Goal: Task Accomplishment & Management: Use online tool/utility

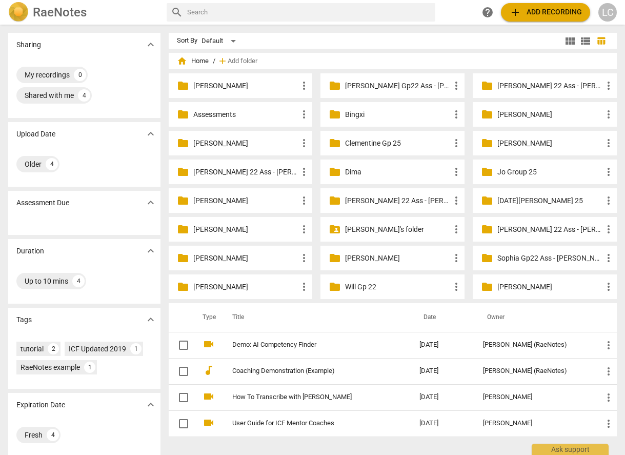
click at [354, 230] on p "[PERSON_NAME]'s folder" at bounding box center [397, 229] width 105 height 11
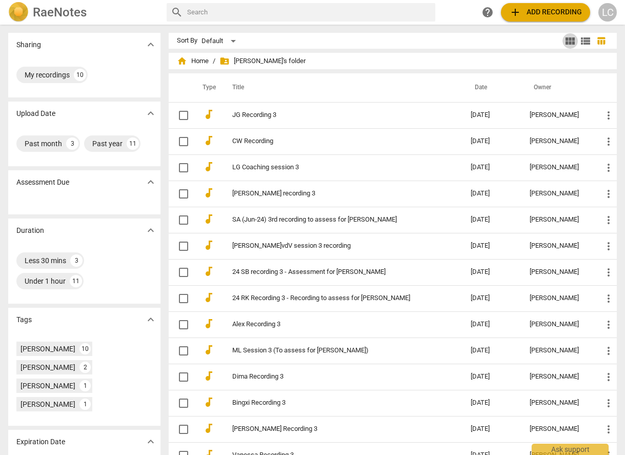
click at [567, 42] on span "view_module" at bounding box center [570, 41] width 12 height 12
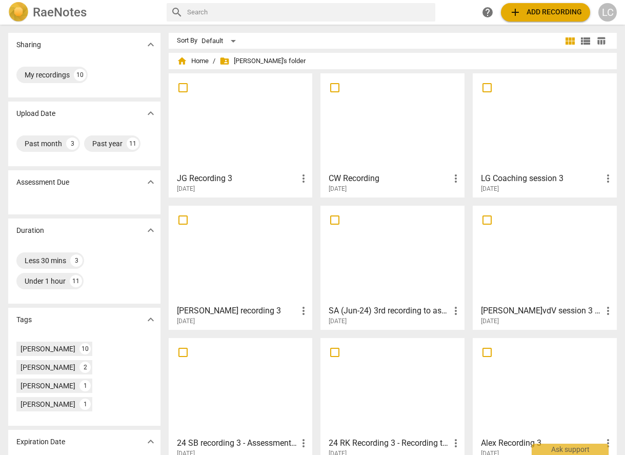
click at [242, 148] on div at bounding box center [240, 122] width 137 height 91
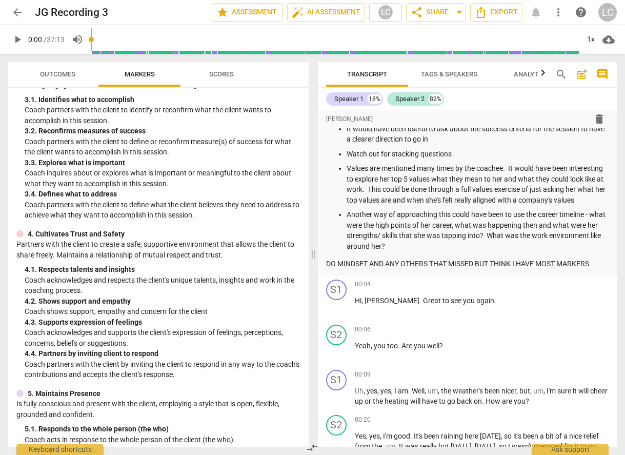
scroll to position [188, 0]
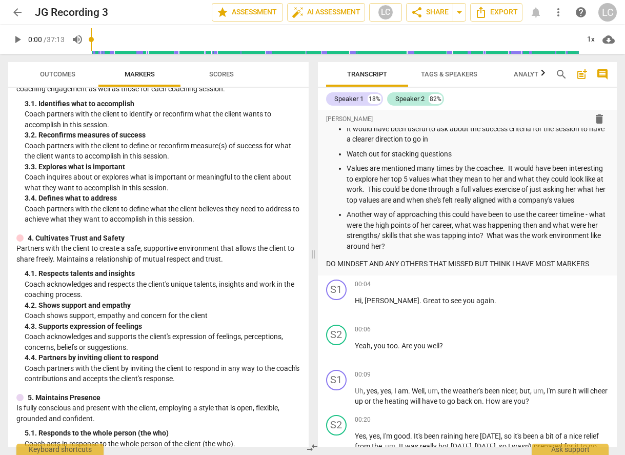
click at [223, 77] on span "Scores" at bounding box center [221, 74] width 25 height 8
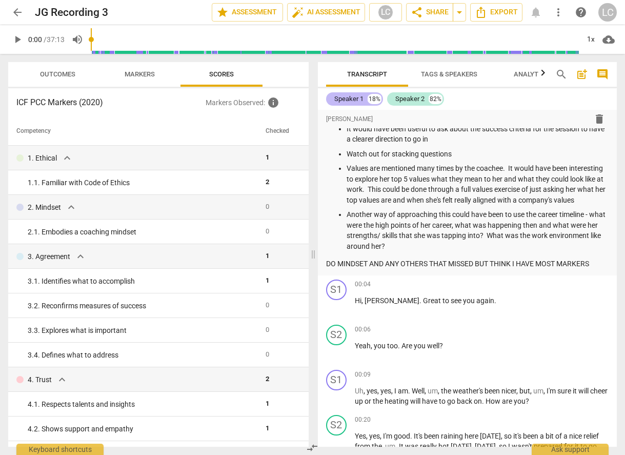
click at [364, 98] on div "Speaker 1 18%" at bounding box center [354, 98] width 57 height 13
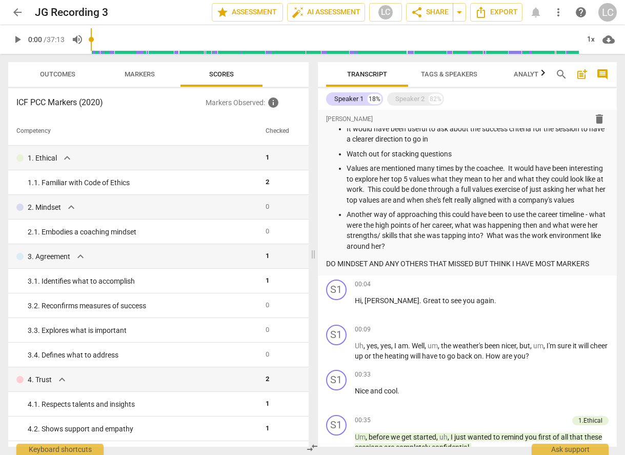
click at [60, 77] on span "Outcomes" at bounding box center [57, 74] width 35 height 8
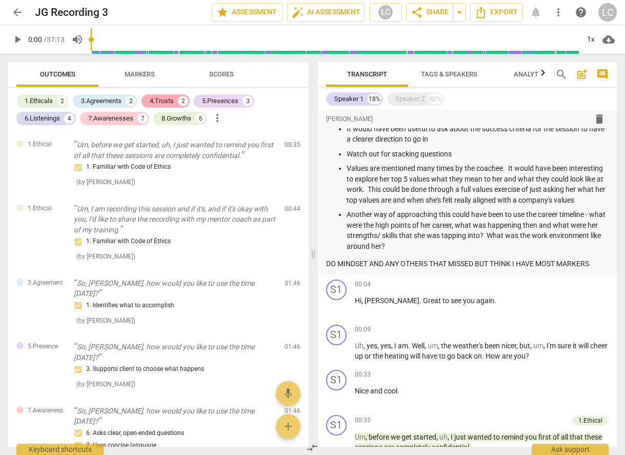
click at [172, 101] on div "4.Trusts" at bounding box center [162, 101] width 24 height 10
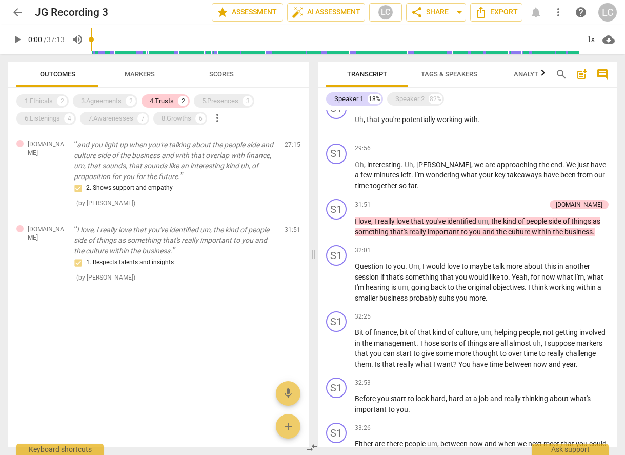
scroll to position [1754, 0]
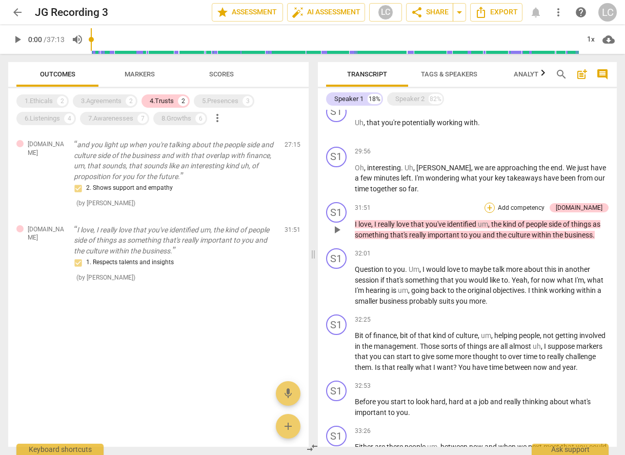
click at [495, 213] on div "+" at bounding box center [490, 208] width 10 height 10
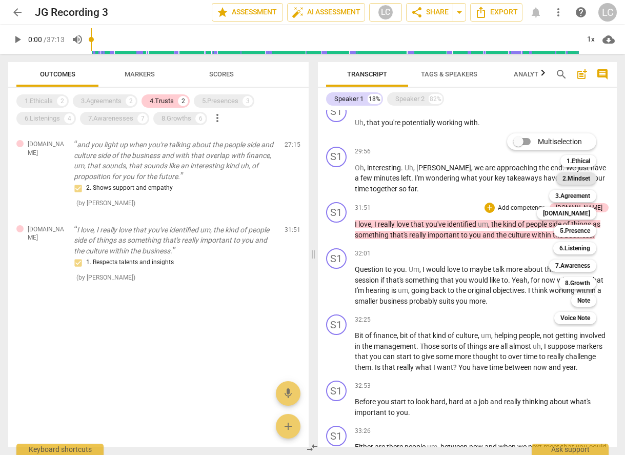
click at [579, 179] on b "2.Mindset" at bounding box center [576, 178] width 28 height 12
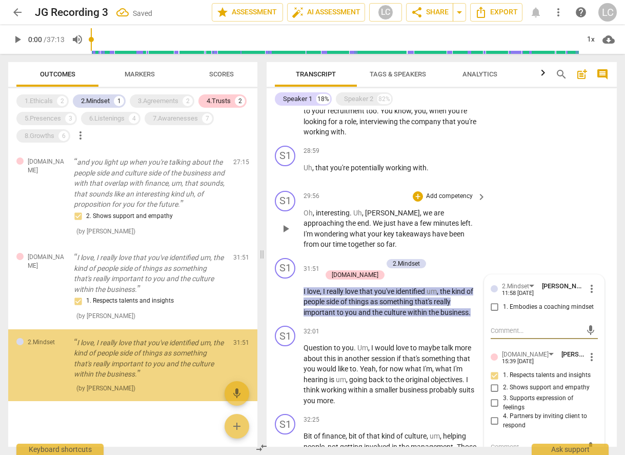
scroll to position [6, 0]
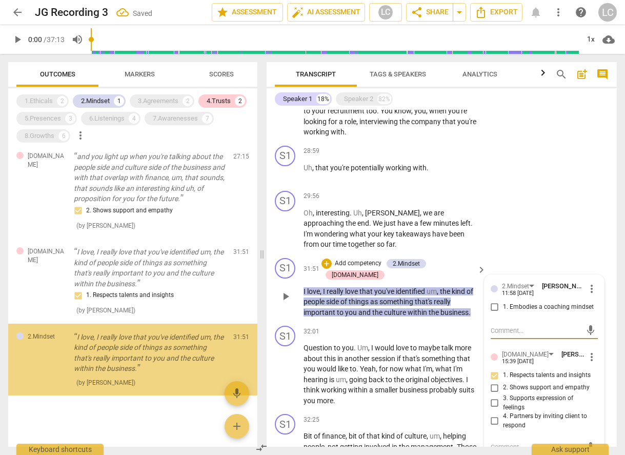
click at [493, 303] on input "1. Embodies a coaching mindset" at bounding box center [495, 307] width 16 height 12
checkbox input "true"
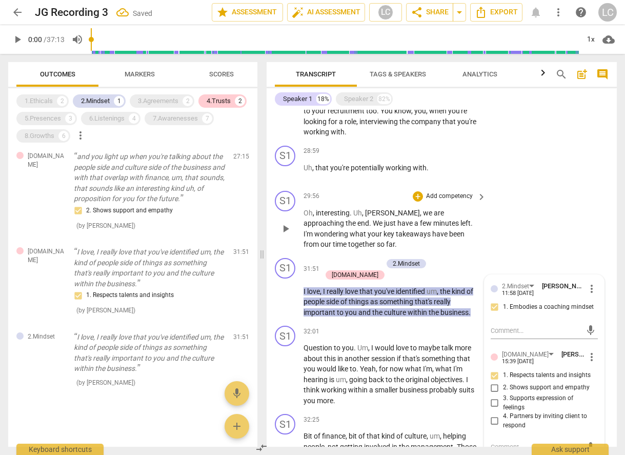
click at [449, 232] on span "been" at bounding box center [456, 234] width 15 height 8
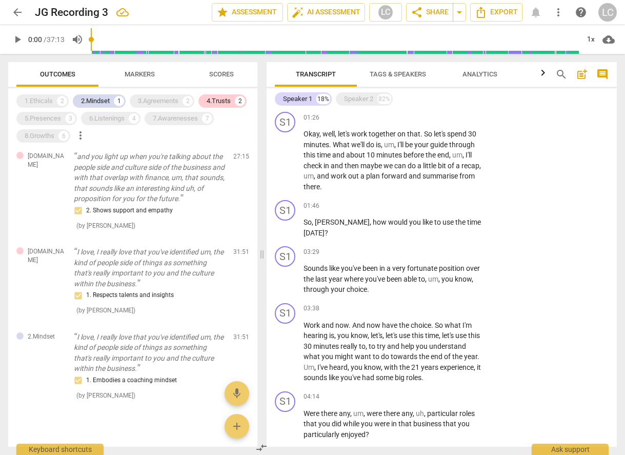
scroll to position [597, 0]
click at [135, 72] on span "Markers" at bounding box center [140, 74] width 30 height 8
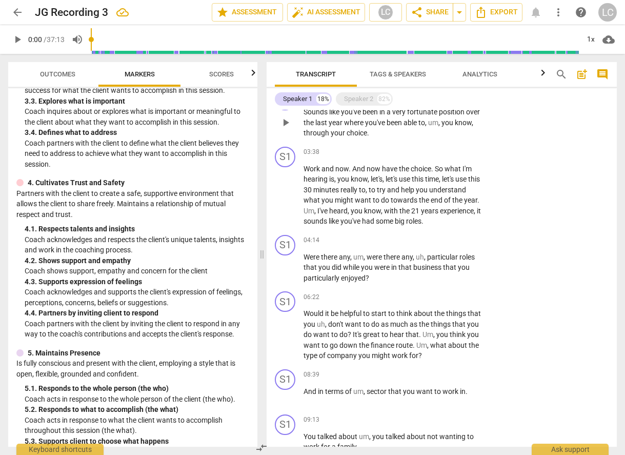
scroll to position [755, 0]
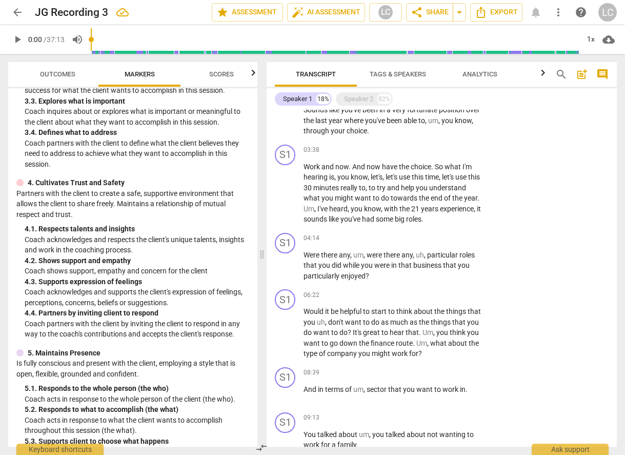
click at [55, 74] on span "Outcomes" at bounding box center [57, 74] width 35 height 8
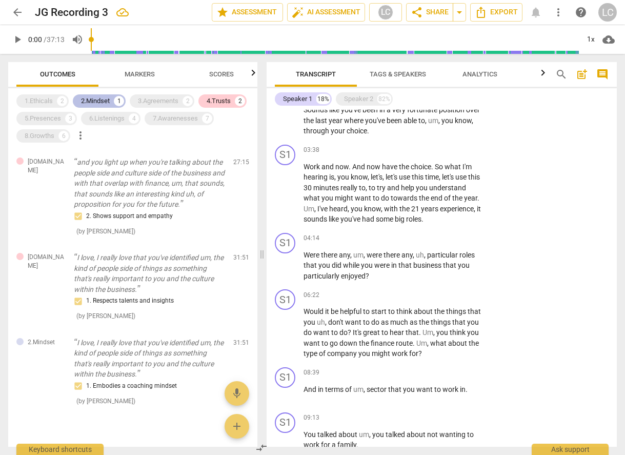
drag, startPoint x: 103, startPoint y: 100, endPoint x: 117, endPoint y: 101, distance: 14.4
click at [106, 100] on div "2.Mindset" at bounding box center [95, 101] width 29 height 10
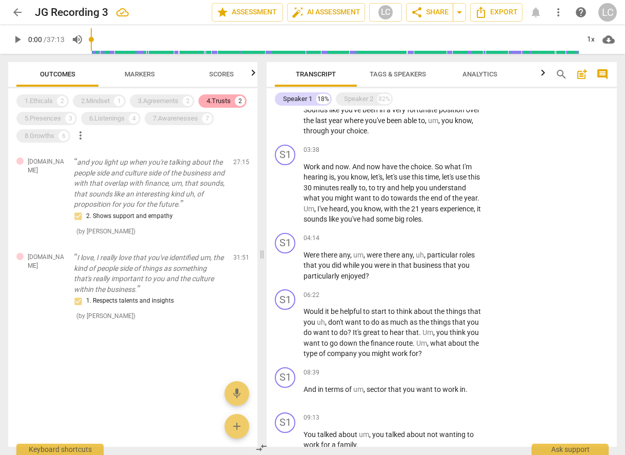
click at [220, 100] on div "4.Trusts" at bounding box center [219, 101] width 24 height 10
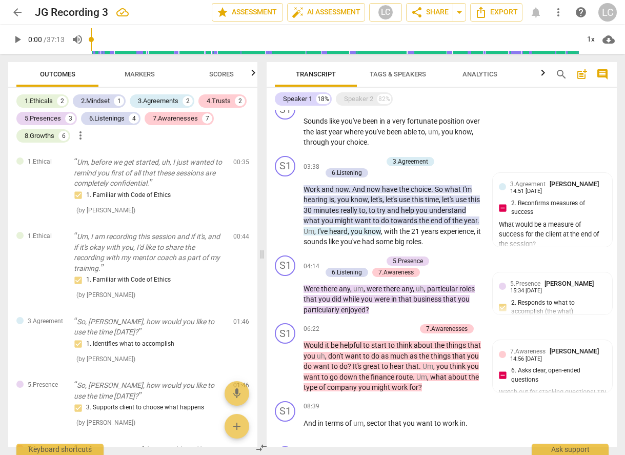
scroll to position [756, 0]
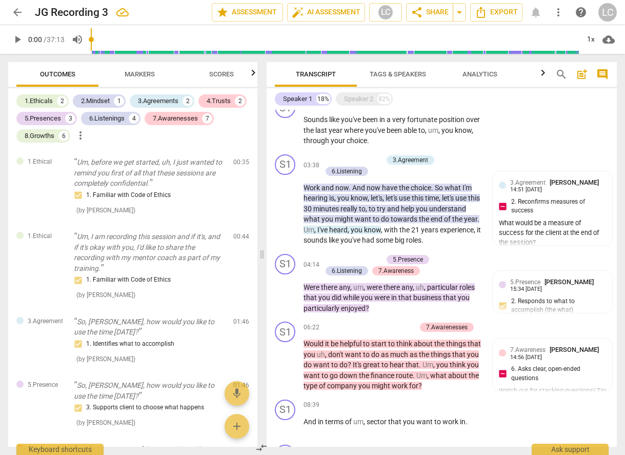
click at [138, 73] on span "Markers" at bounding box center [140, 74] width 30 height 8
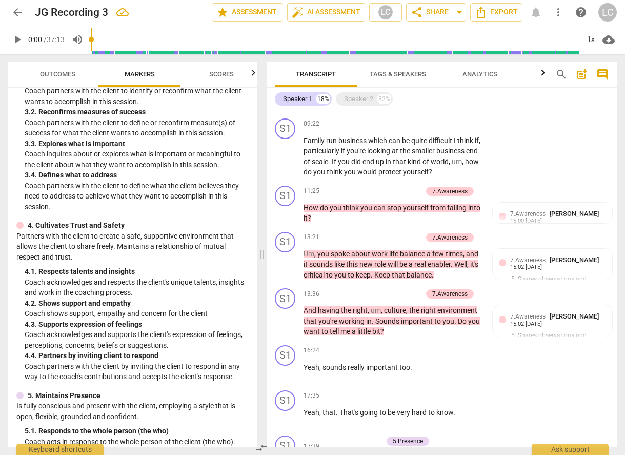
scroll to position [254, 0]
click at [288, 258] on span "play_arrow" at bounding box center [285, 264] width 12 height 12
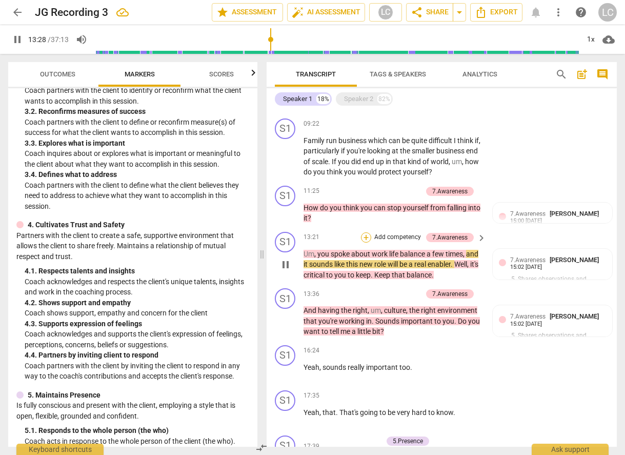
click at [362, 232] on div "+" at bounding box center [366, 237] width 10 height 10
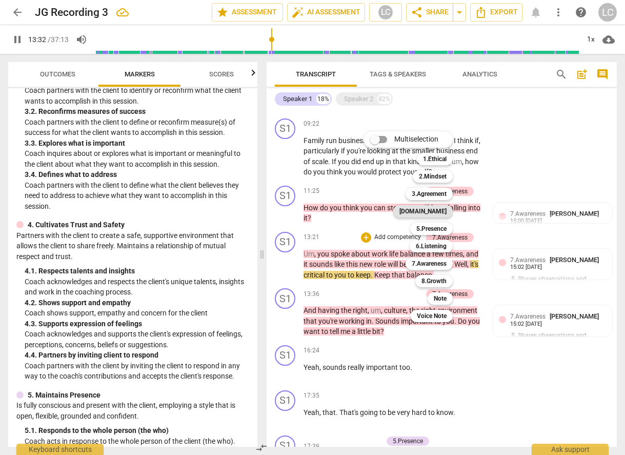
click at [430, 212] on b "[DOMAIN_NAME]" at bounding box center [422, 211] width 47 height 12
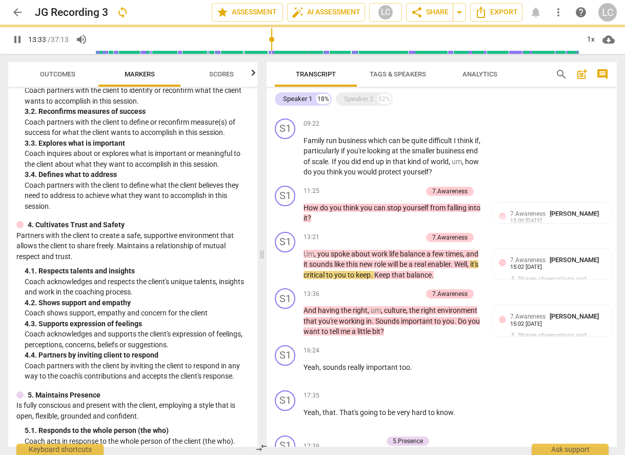
type input "813"
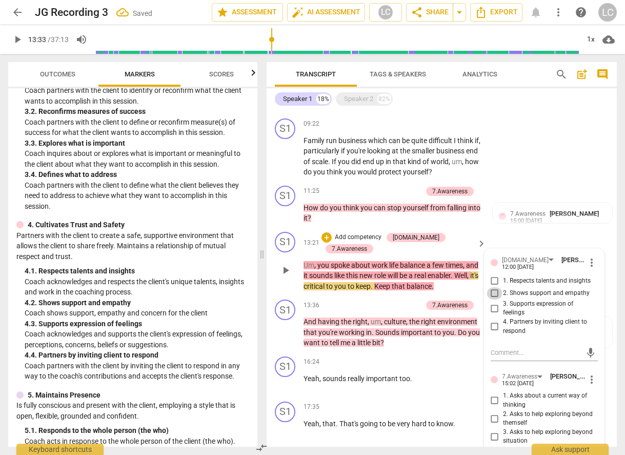
click at [492, 287] on input "2. Shows support and empathy" at bounding box center [495, 293] width 16 height 12
checkbox input "true"
click at [283, 262] on button "play_arrow" at bounding box center [285, 270] width 16 height 16
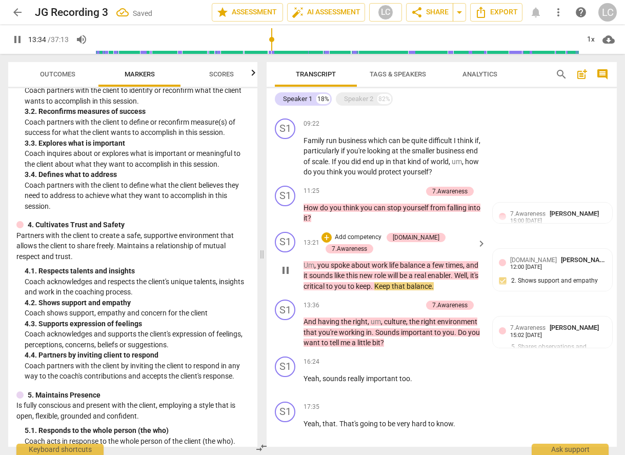
click at [288, 264] on span "pause" at bounding box center [285, 270] width 12 height 12
type input "814"
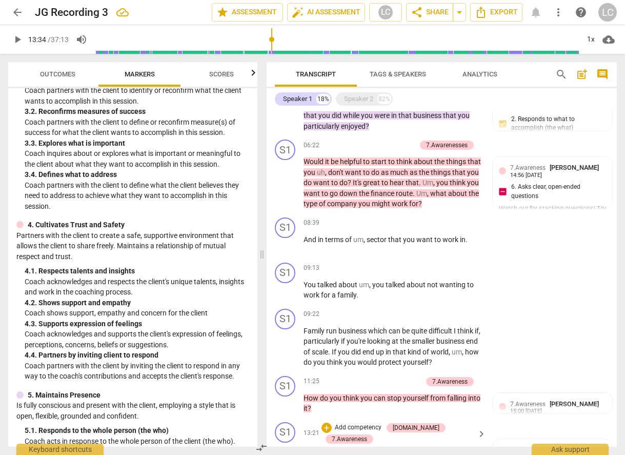
scroll to position [925, 0]
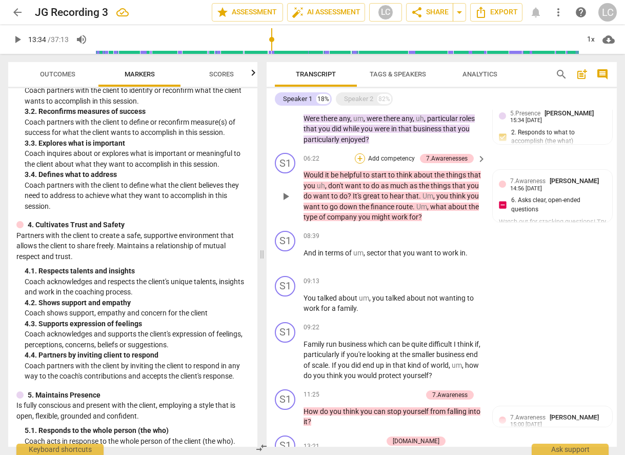
click at [360, 153] on div "+" at bounding box center [360, 158] width 10 height 10
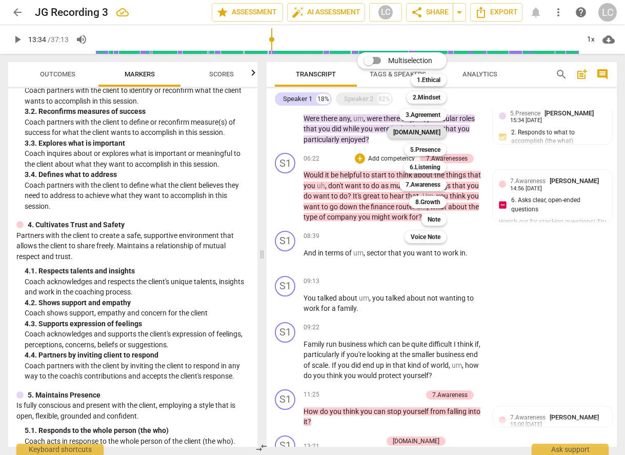
click at [423, 132] on b "[DOMAIN_NAME]" at bounding box center [416, 132] width 47 height 12
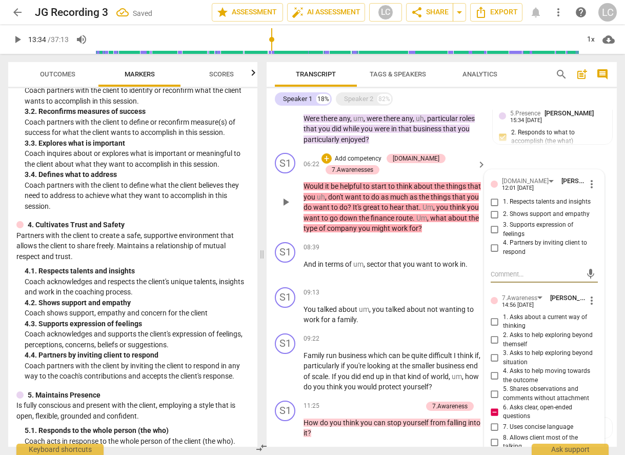
click at [493, 224] on input "3. Supports expression of feelings" at bounding box center [495, 230] width 16 height 12
checkbox input "true"
click at [390, 238] on div "S1 play_arrow pause 08:39 + Add competency keyboard_arrow_right And in terms of…" at bounding box center [442, 260] width 350 height 45
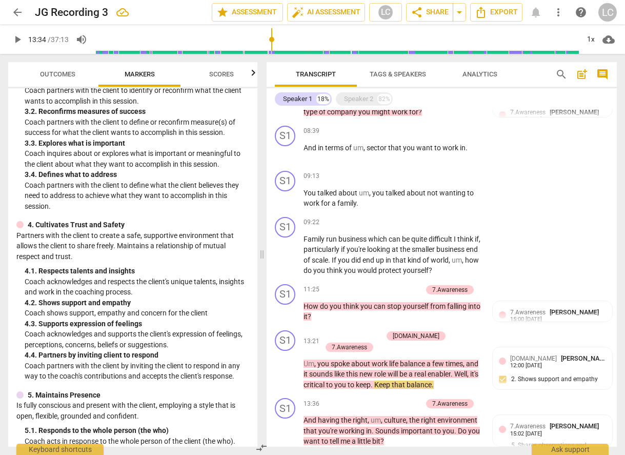
scroll to position [1034, 0]
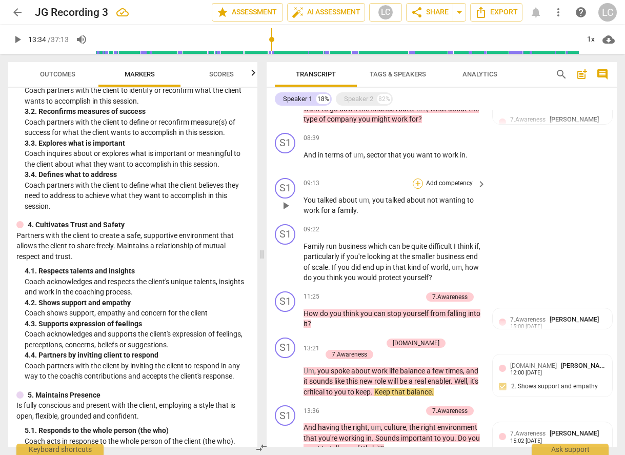
click at [416, 178] on div "+" at bounding box center [418, 183] width 10 height 10
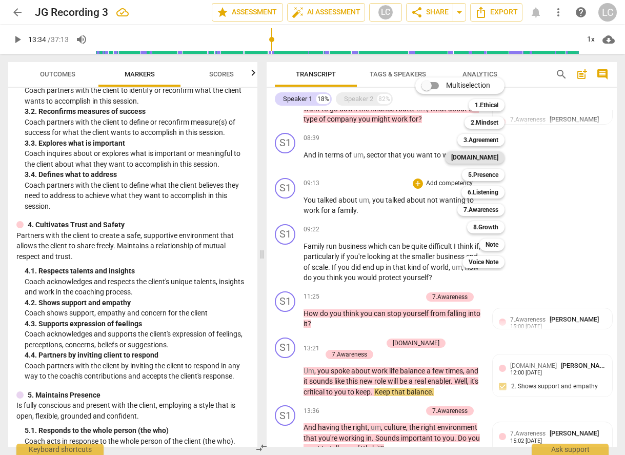
click at [490, 156] on b "[DOMAIN_NAME]" at bounding box center [474, 157] width 47 height 12
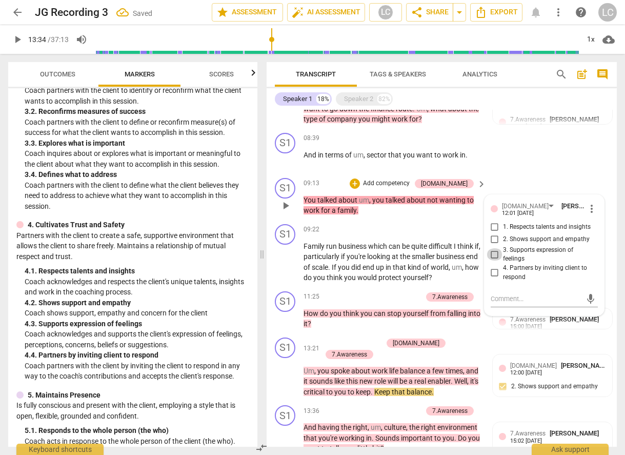
click at [492, 248] on input "3. Supports expression of feelings" at bounding box center [495, 254] width 16 height 12
checkbox input "true"
click at [381, 224] on div "09:22 + Add competency keyboard_arrow_right" at bounding box center [396, 229] width 184 height 11
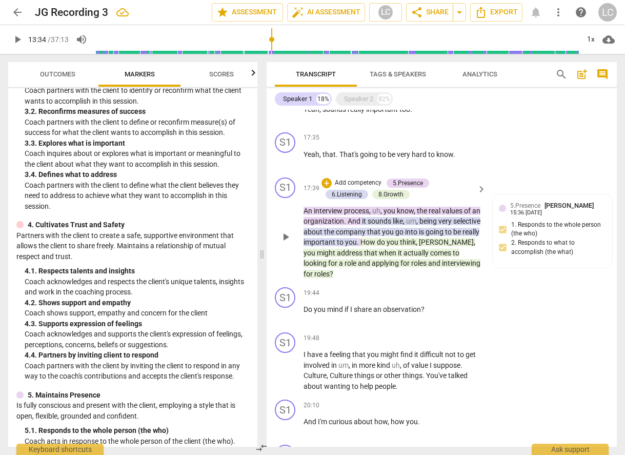
scroll to position [1411, 0]
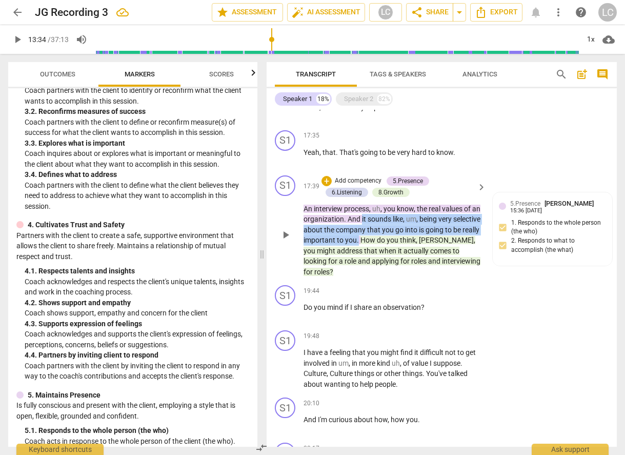
drag, startPoint x: 374, startPoint y: 195, endPoint x: 395, endPoint y: 215, distance: 28.7
click at [395, 215] on p "An interview process , uh , you know , the real values of an organization . And…" at bounding box center [392, 241] width 177 height 74
click at [403, 205] on div "+" at bounding box center [405, 205] width 10 height 10
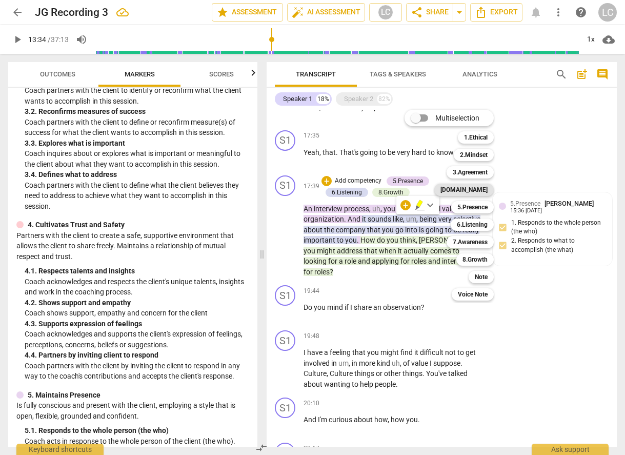
click at [469, 189] on b "[DOMAIN_NAME]" at bounding box center [463, 190] width 47 height 12
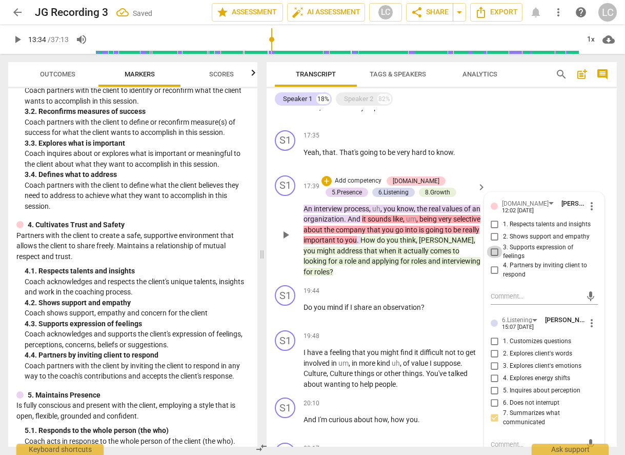
click at [494, 246] on input "3. Supports expression of feelings" at bounding box center [495, 252] width 16 height 12
checkbox input "true"
click at [431, 256] on div "S1 play_arrow pause 17:39 + Add competency [DOMAIN_NAME] 5.Presence 6.Listening…" at bounding box center [442, 226] width 350 height 110
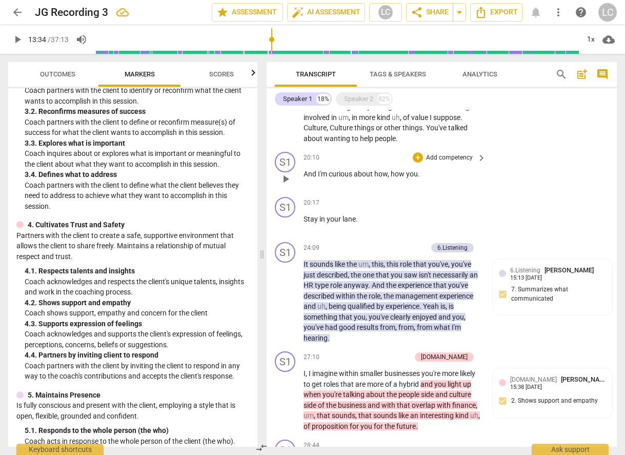
scroll to position [1677, 0]
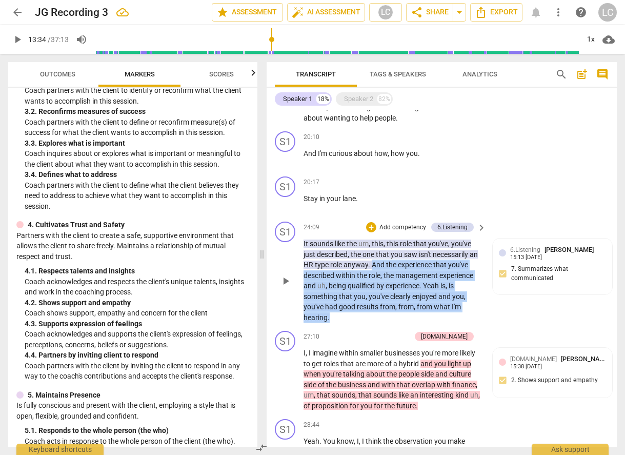
drag, startPoint x: 380, startPoint y: 244, endPoint x: 456, endPoint y: 292, distance: 89.9
click at [456, 292] on p "It sounds like the um , this , this role that you've , you've just described , …" at bounding box center [392, 280] width 177 height 84
click at [340, 280] on div "+" at bounding box center [338, 282] width 10 height 10
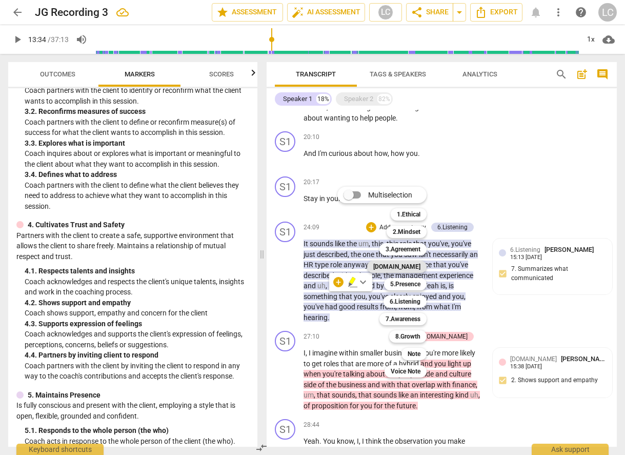
click at [410, 265] on b "[DOMAIN_NAME]" at bounding box center [396, 266] width 47 height 12
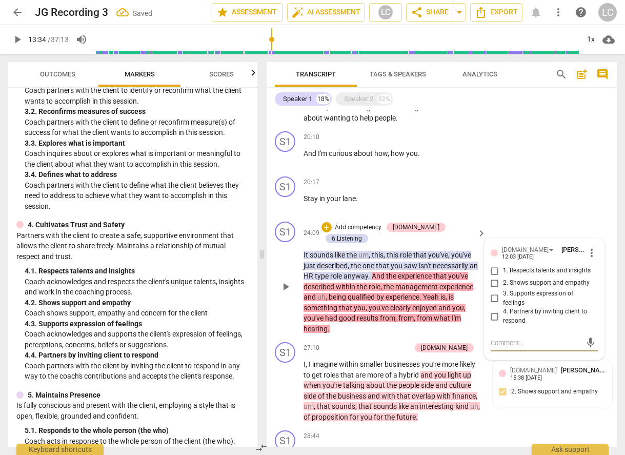
click at [495, 292] on input "3. Supports expression of feelings" at bounding box center [495, 298] width 16 height 12
checkbox input "true"
click at [370, 301] on div "S1 play_arrow pause 24:09 + Add competency [DOMAIN_NAME] 6.Listening keyboard_a…" at bounding box center [442, 277] width 350 height 120
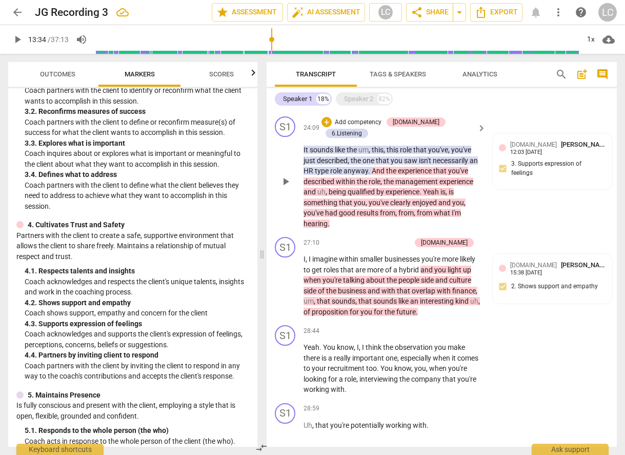
scroll to position [1790, 0]
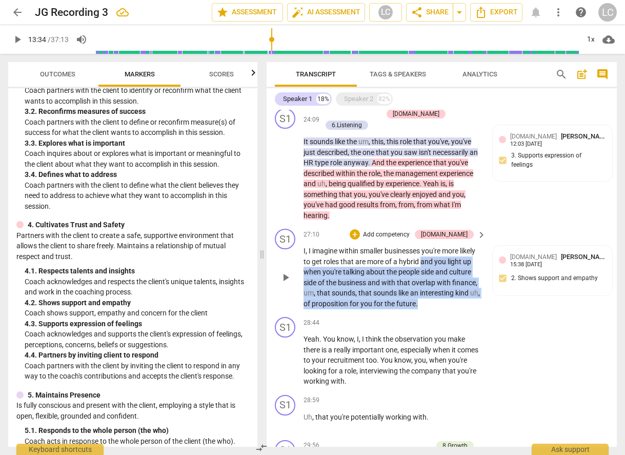
drag, startPoint x: 420, startPoint y: 226, endPoint x: 448, endPoint y: 269, distance: 50.9
click at [448, 269] on p "I , I imagine within smaller businesses you're more likely to get roles that ar…" at bounding box center [392, 277] width 177 height 63
click at [437, 258] on div "+" at bounding box center [438, 257] width 10 height 10
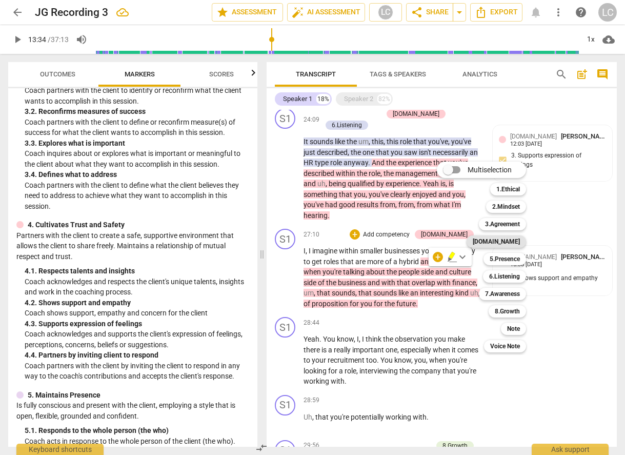
click at [510, 243] on b "[DOMAIN_NAME]" at bounding box center [496, 241] width 47 height 12
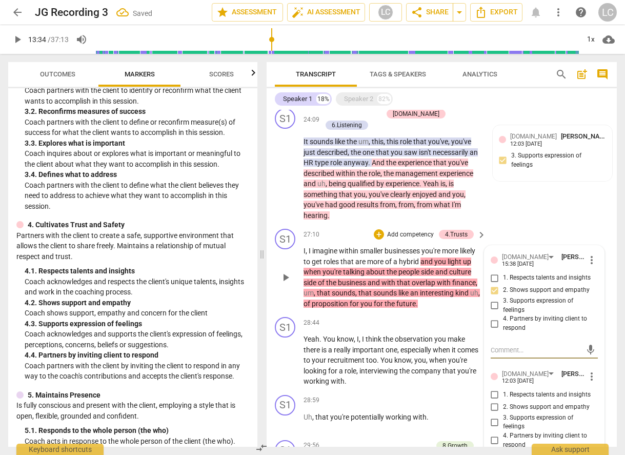
click at [491, 416] on input "3. Supports expression of feelings" at bounding box center [495, 422] width 16 height 12
checkbox input "true"
click at [439, 272] on p "I , I imagine within smaller businesses you're more likely to get roles that ar…" at bounding box center [392, 277] width 177 height 63
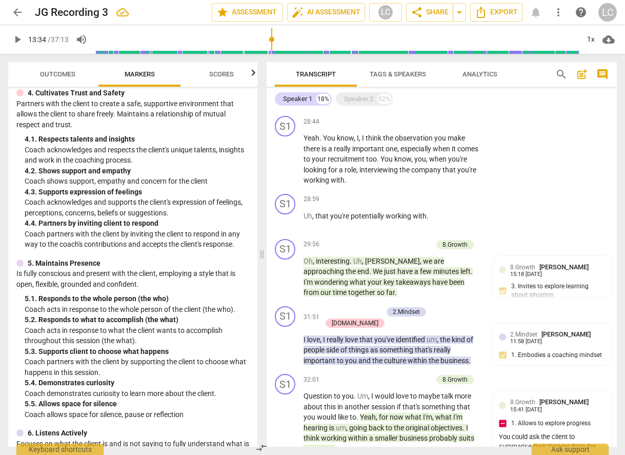
scroll to position [393, 0]
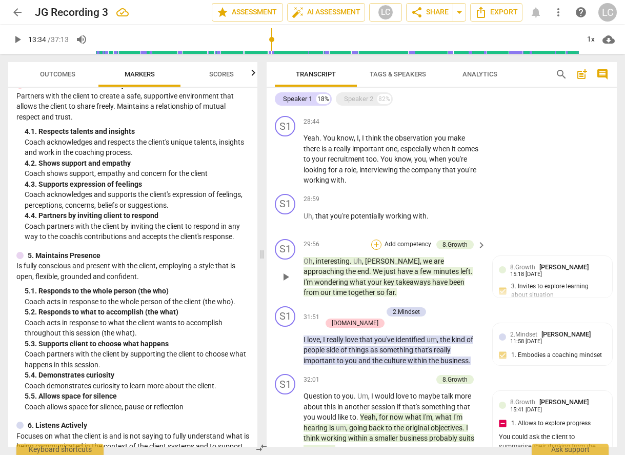
click at [377, 239] on div "+" at bounding box center [376, 244] width 10 height 10
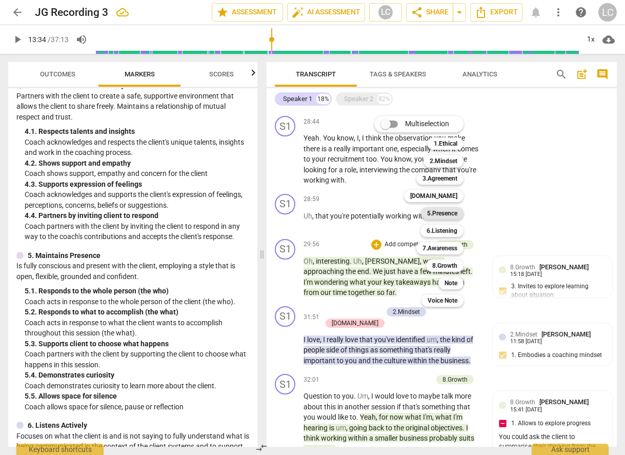
click at [440, 213] on b "5.Presence" at bounding box center [442, 213] width 30 height 12
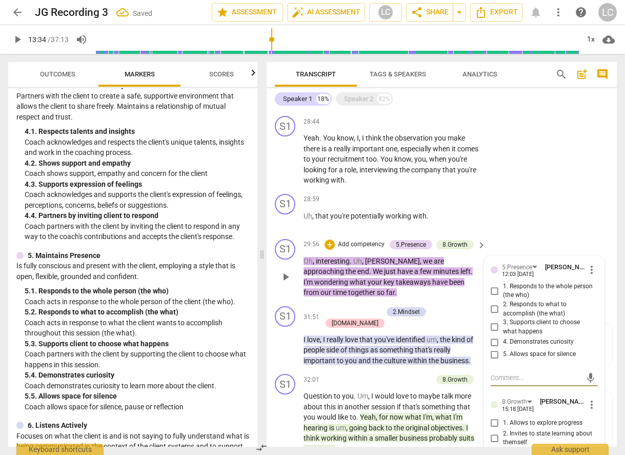
click at [493, 336] on input "4. Demonstrates curiosity" at bounding box center [495, 342] width 16 height 12
checkbox input "true"
click at [369, 264] on div "S1 play_arrow pause 29:56 + Add competency 5.Presence 8.Growth keyboard_arrow_r…" at bounding box center [442, 268] width 350 height 67
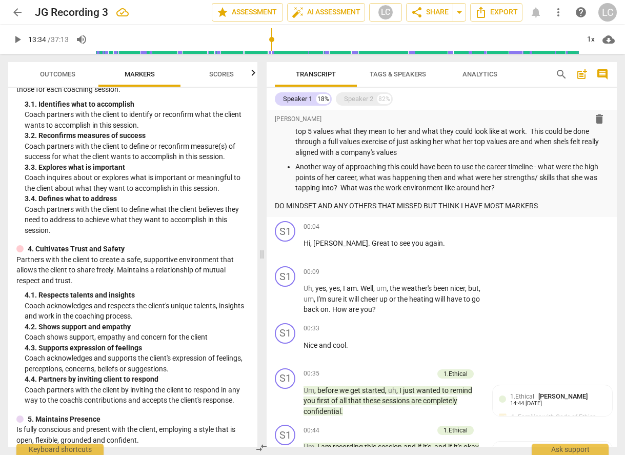
scroll to position [0, 0]
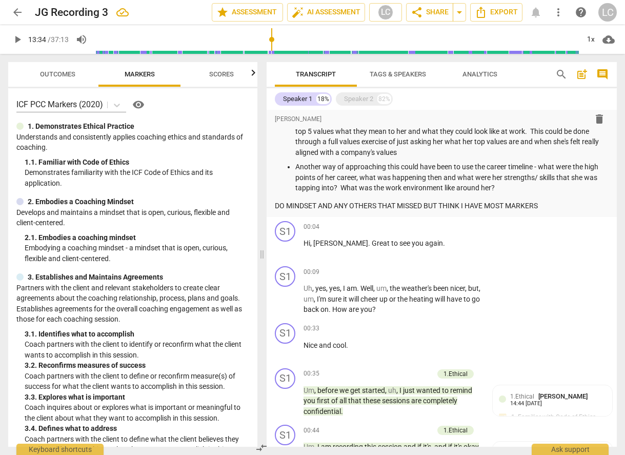
click at [62, 76] on span "Outcomes" at bounding box center [57, 74] width 35 height 8
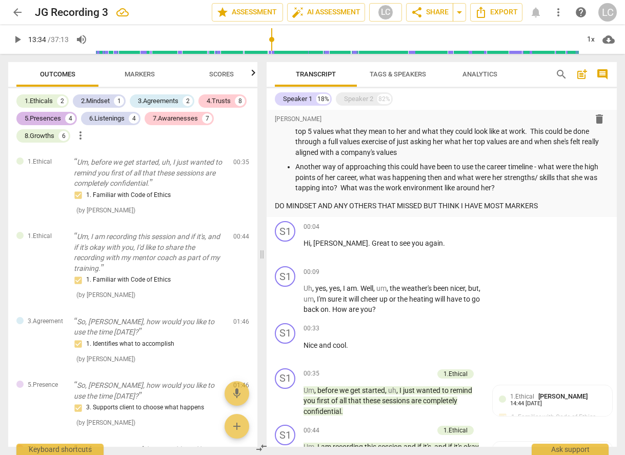
click at [58, 116] on div "5.Presences" at bounding box center [43, 118] width 36 height 10
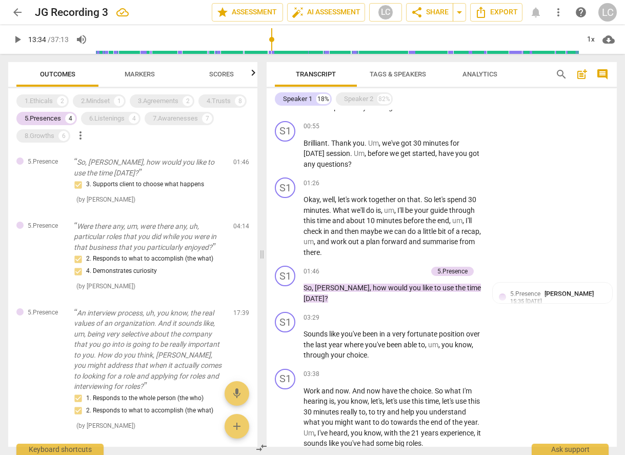
scroll to position [575, 0]
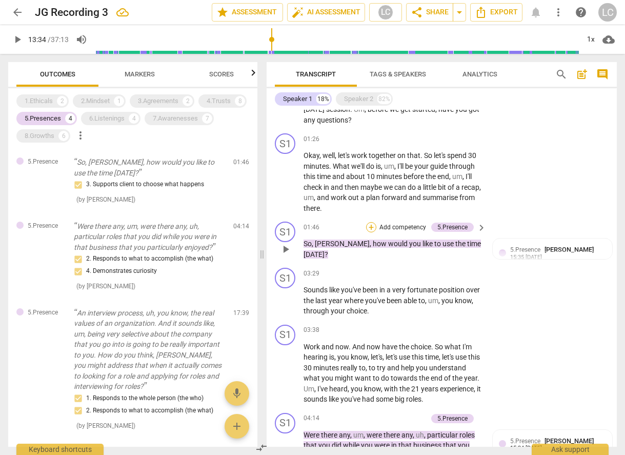
click at [369, 226] on div "+" at bounding box center [371, 227] width 10 height 10
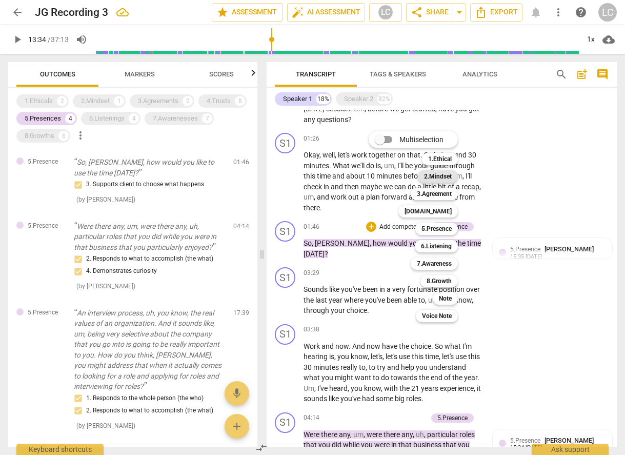
click at [442, 174] on b "2.Mindset" at bounding box center [438, 176] width 28 height 12
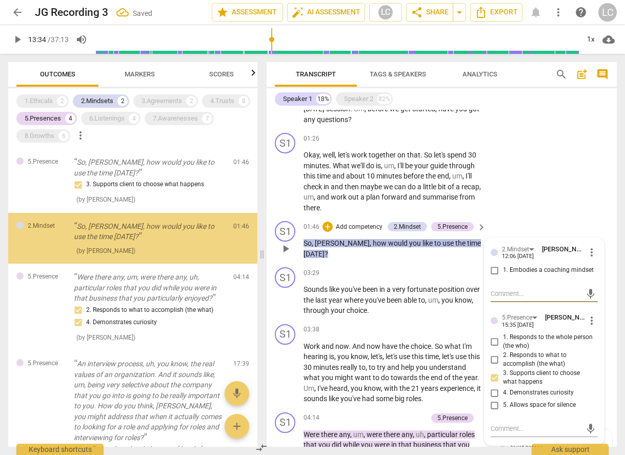
click at [492, 268] on input "1. Embodies a coaching mindset" at bounding box center [495, 270] width 16 height 12
checkbox input "true"
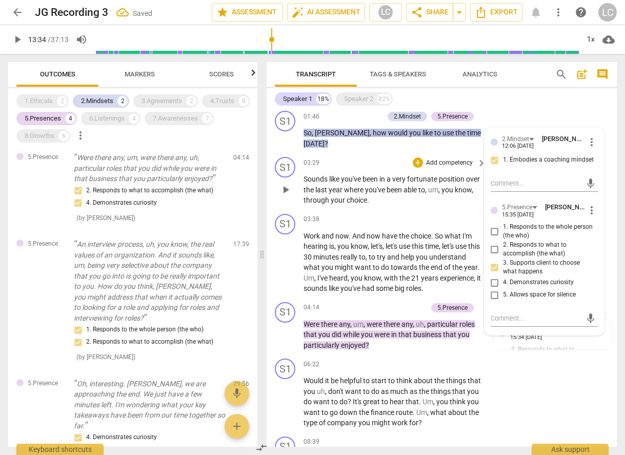
scroll to position [691, 0]
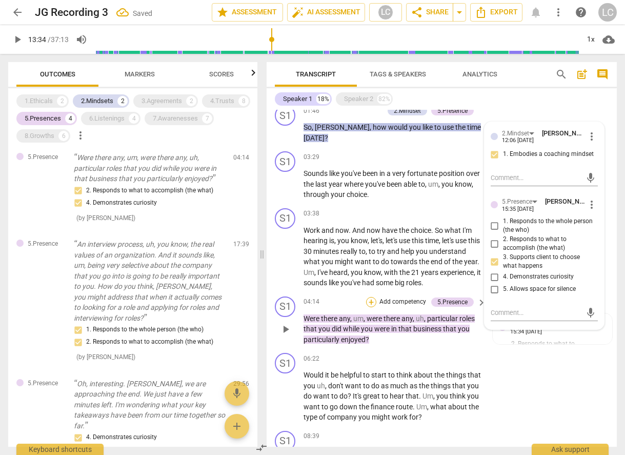
click at [372, 301] on div "+" at bounding box center [371, 302] width 10 height 10
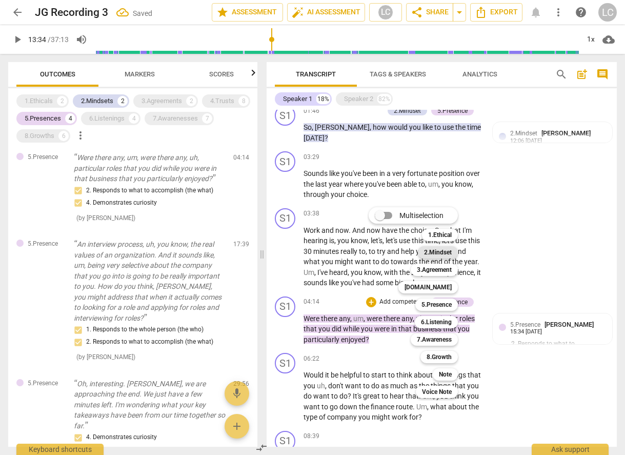
click at [433, 253] on b "2.Mindset" at bounding box center [438, 252] width 28 height 12
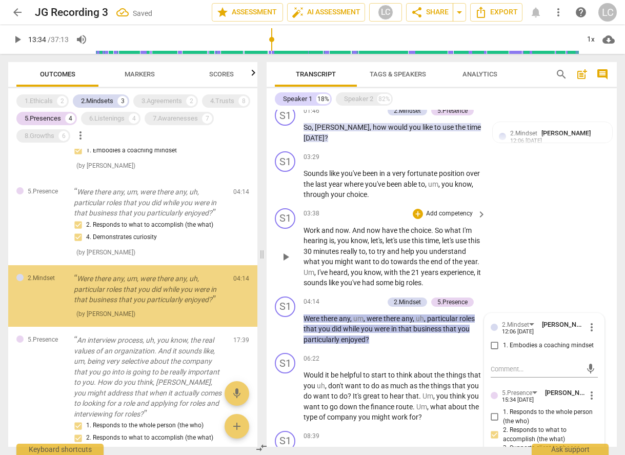
scroll to position [96, 0]
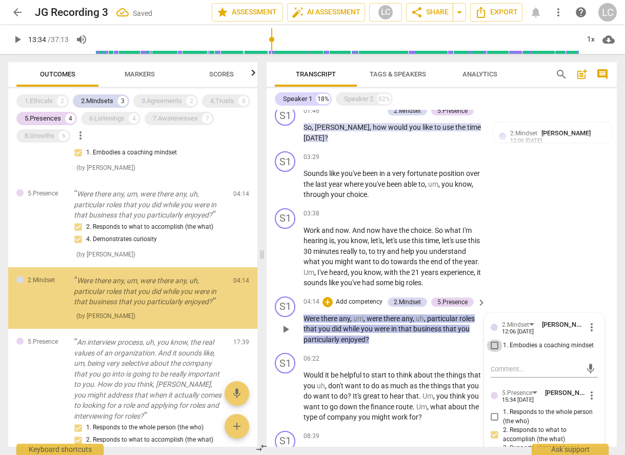
click at [493, 344] on input "1. Embodies a coaching mindset" at bounding box center [495, 345] width 16 height 12
checkbox input "true"
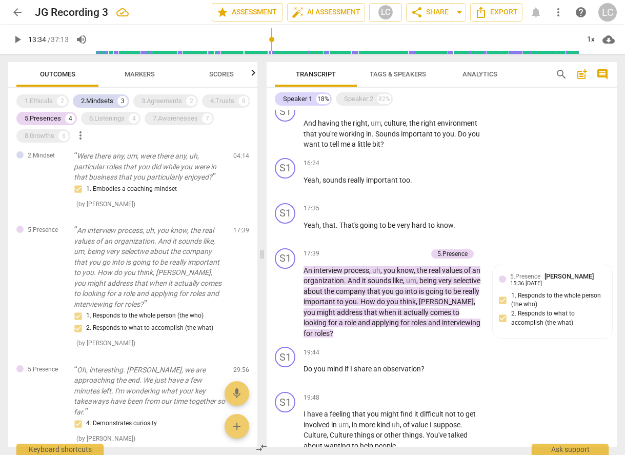
scroll to position [1287, 0]
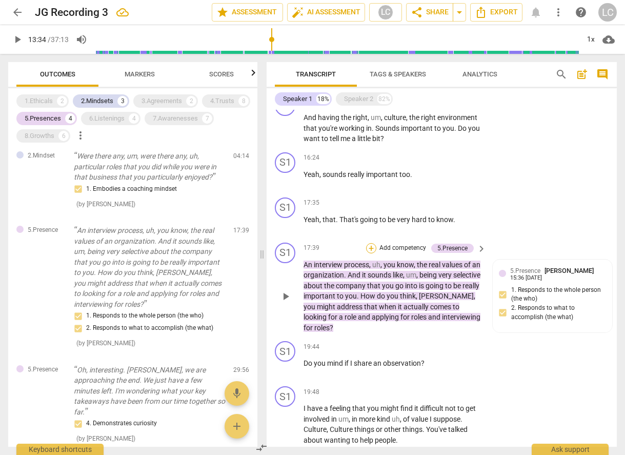
click at [368, 253] on div "+" at bounding box center [371, 248] width 10 height 10
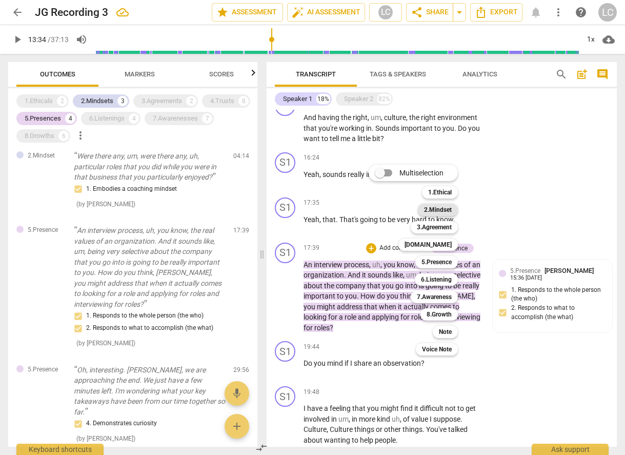
click at [430, 210] on b "2.Mindset" at bounding box center [438, 210] width 28 height 12
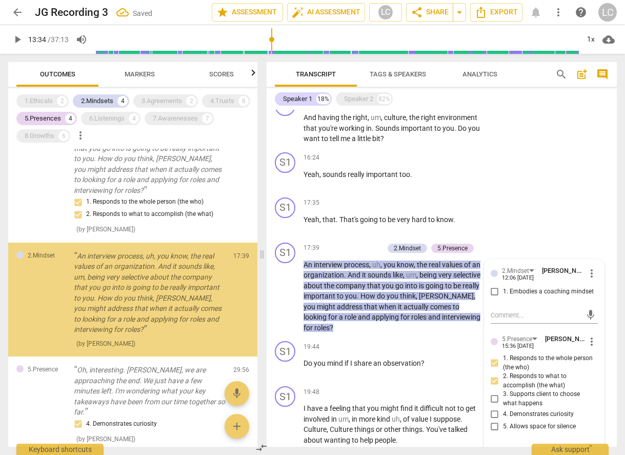
scroll to position [336, 0]
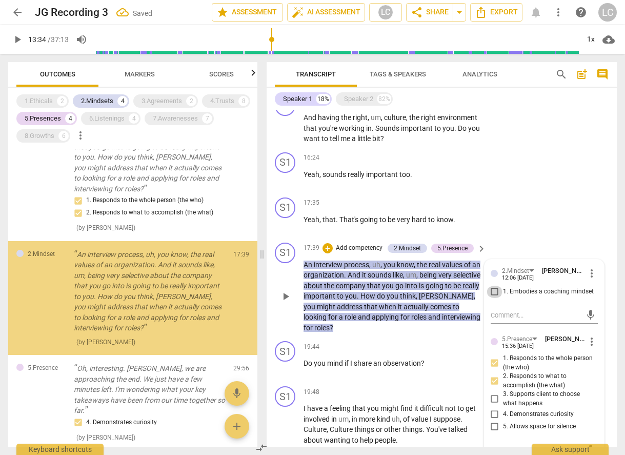
click at [493, 298] on input "1. Embodies a coaching mindset" at bounding box center [495, 292] width 16 height 12
checkbox input "true"
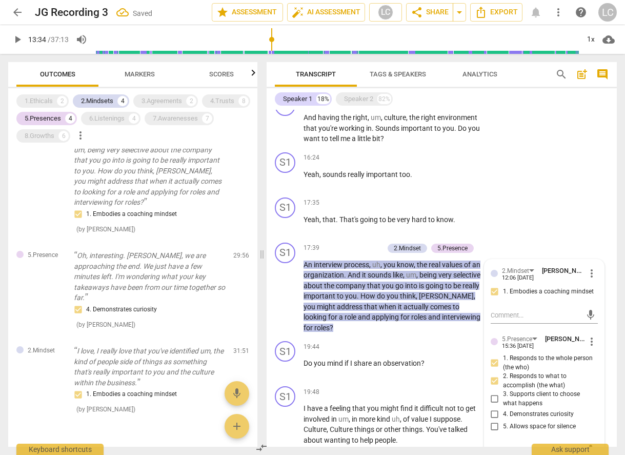
scroll to position [478, 0]
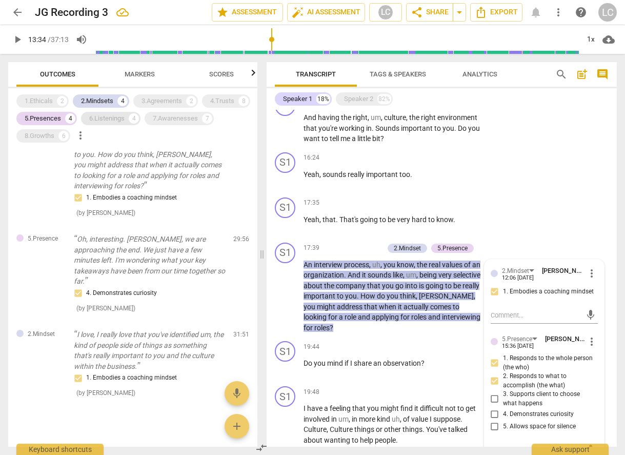
click at [111, 117] on div "6.Listenings" at bounding box center [106, 118] width 35 height 10
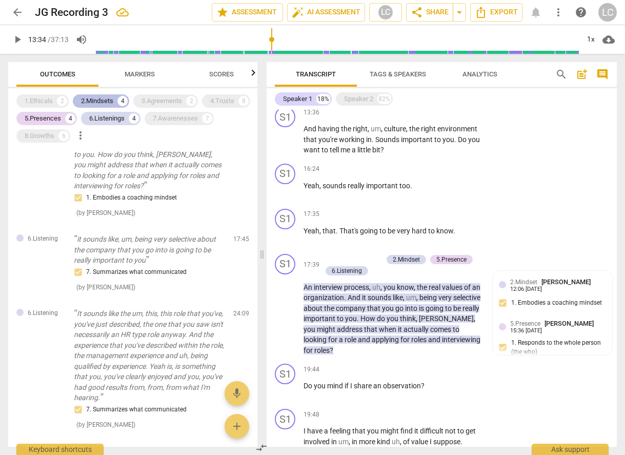
drag, startPoint x: 56, startPoint y: 114, endPoint x: 83, endPoint y: 102, distance: 29.6
click at [57, 114] on div "5.Presences" at bounding box center [43, 118] width 36 height 10
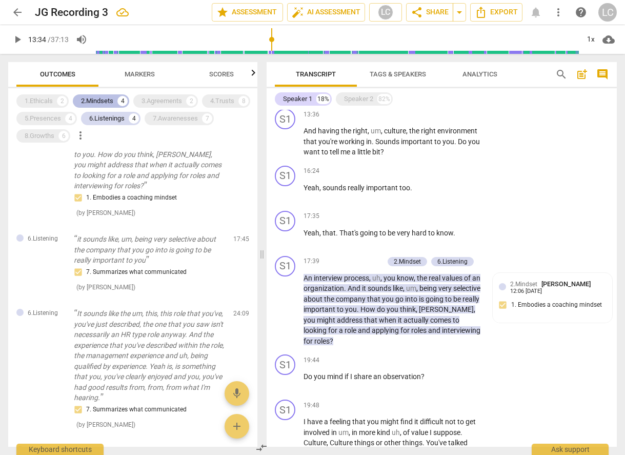
click at [92, 97] on div "2.Mindsets" at bounding box center [97, 101] width 32 height 10
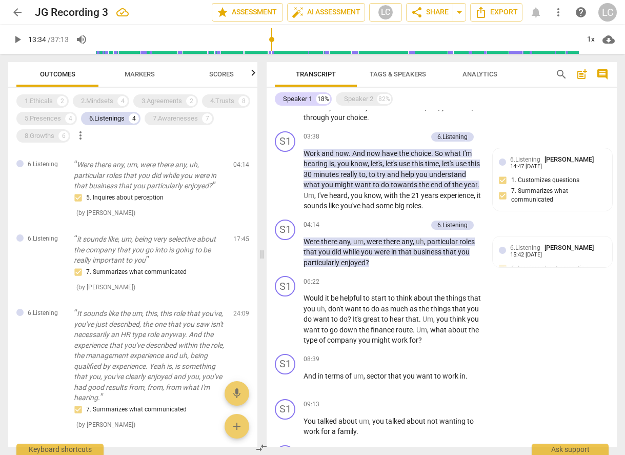
scroll to position [790, 0]
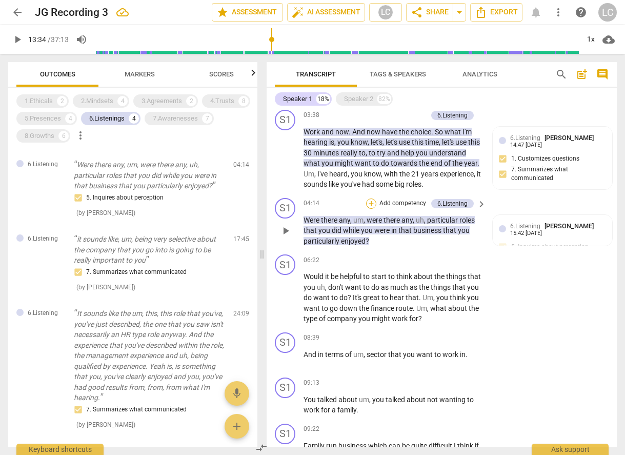
click at [370, 202] on div "+" at bounding box center [371, 203] width 10 height 10
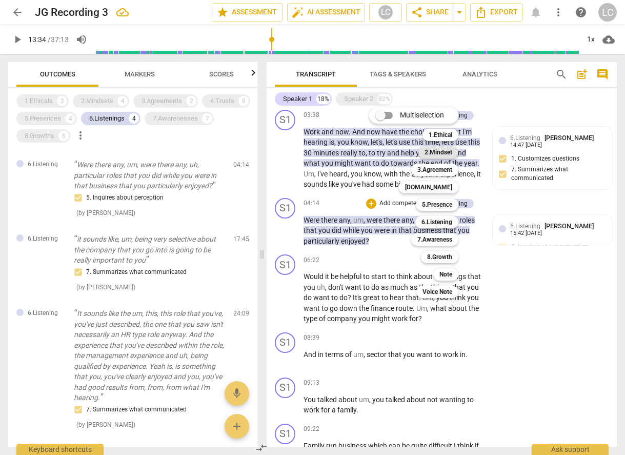
click at [432, 153] on b "2.Mindset" at bounding box center [439, 152] width 28 height 12
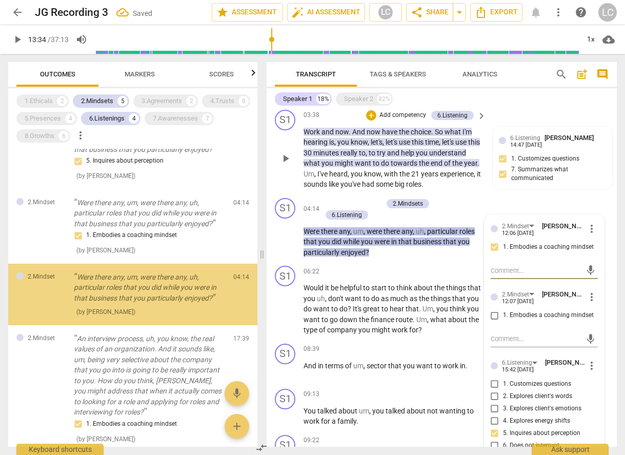
scroll to position [202, 0]
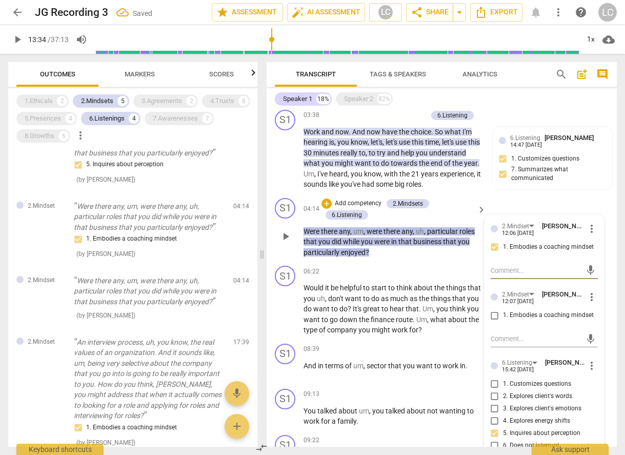
click at [448, 205] on div "+ Add competency 2.Mindsets 6.Listening" at bounding box center [397, 209] width 152 height 23
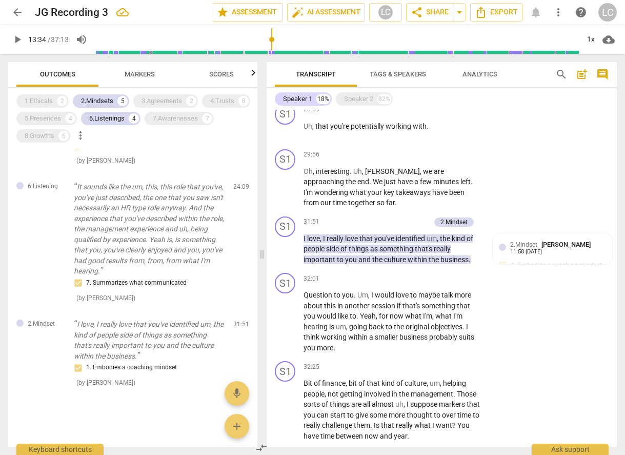
scroll to position [1974, 0]
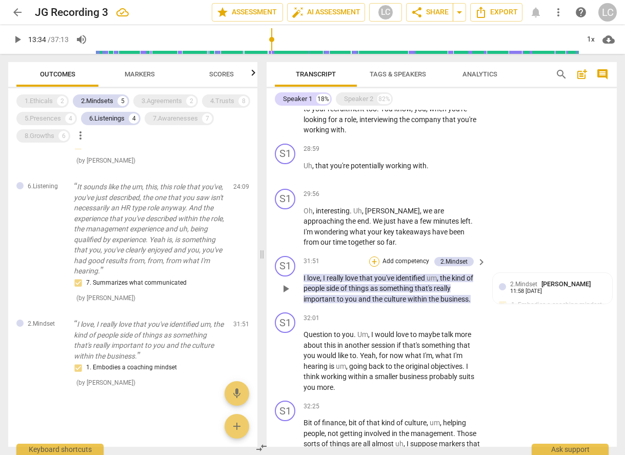
click at [374, 257] on div "+" at bounding box center [374, 261] width 10 height 10
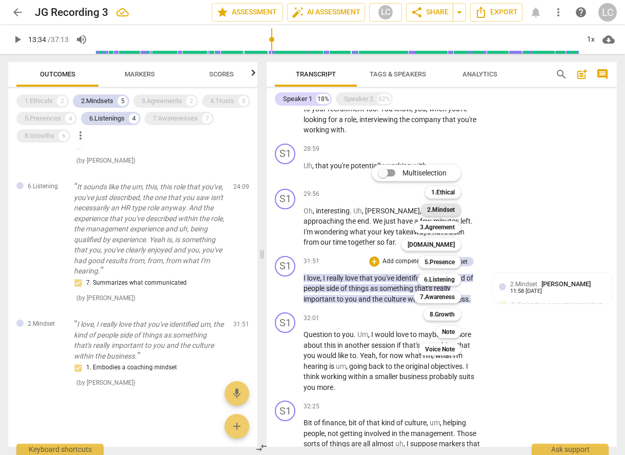
click at [452, 208] on b "2.Mindset" at bounding box center [441, 210] width 28 height 12
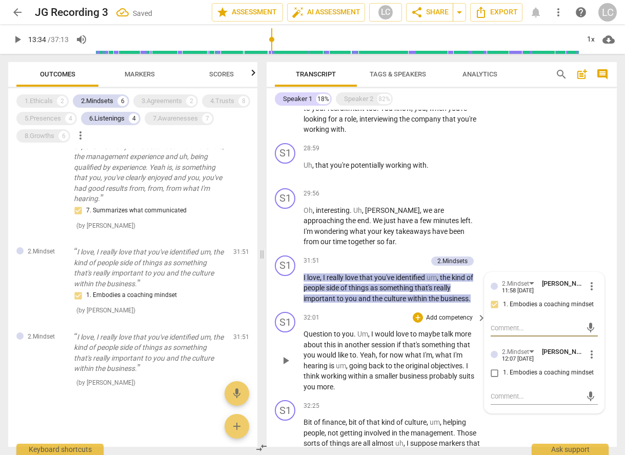
scroll to position [1977, 0]
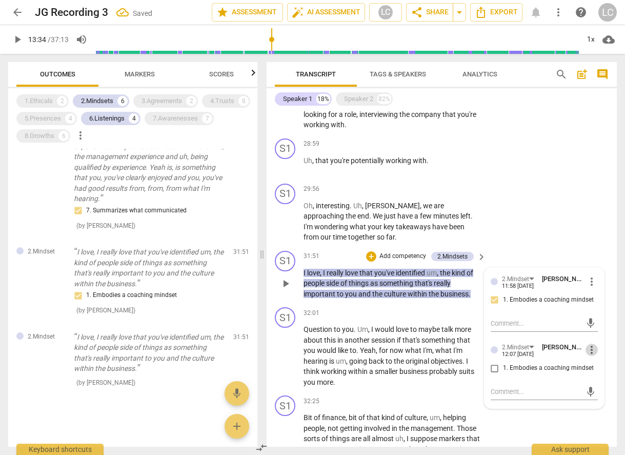
click at [588, 348] on span "more_vert" at bounding box center [592, 350] width 12 height 12
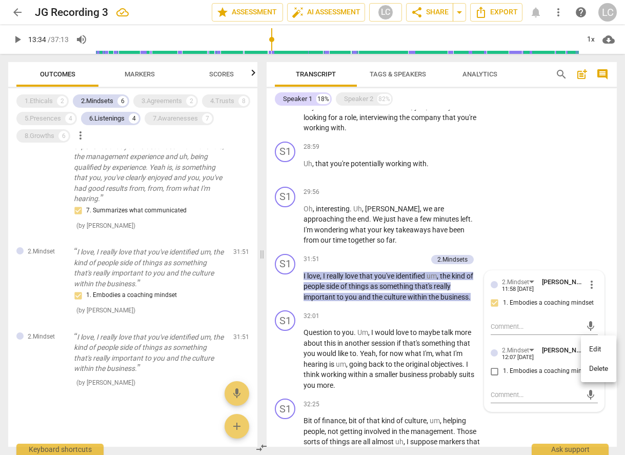
click at [598, 368] on li "Delete" at bounding box center [598, 368] width 35 height 19
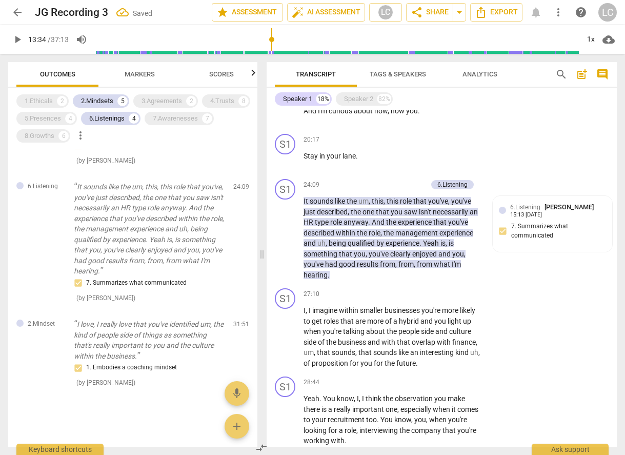
scroll to position [1656, 0]
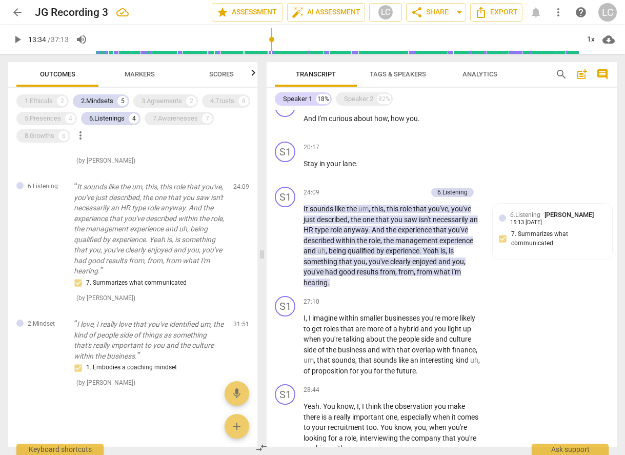
drag, startPoint x: 184, startPoint y: 120, endPoint x: 143, endPoint y: 122, distance: 41.0
click at [183, 120] on div "7.Awarenesses" at bounding box center [175, 118] width 45 height 10
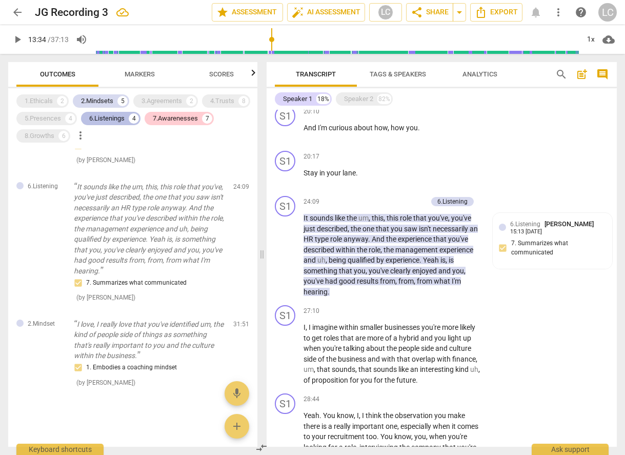
click at [115, 121] on div "6.Listenings" at bounding box center [106, 118] width 35 height 10
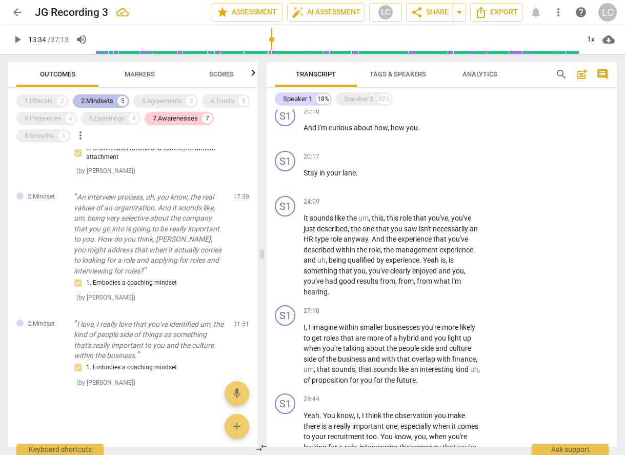
click at [113, 102] on div "2.Mindsets" at bounding box center [97, 101] width 32 height 10
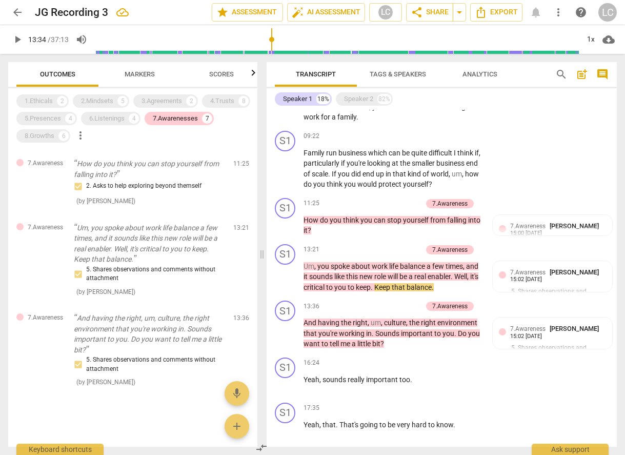
scroll to position [1092, 0]
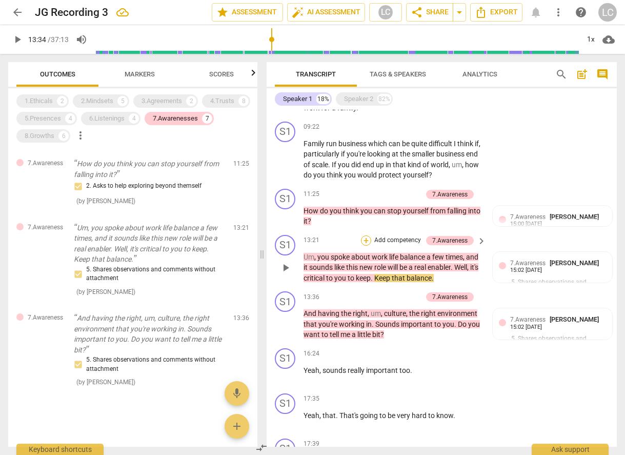
click at [367, 239] on div "+" at bounding box center [366, 240] width 10 height 10
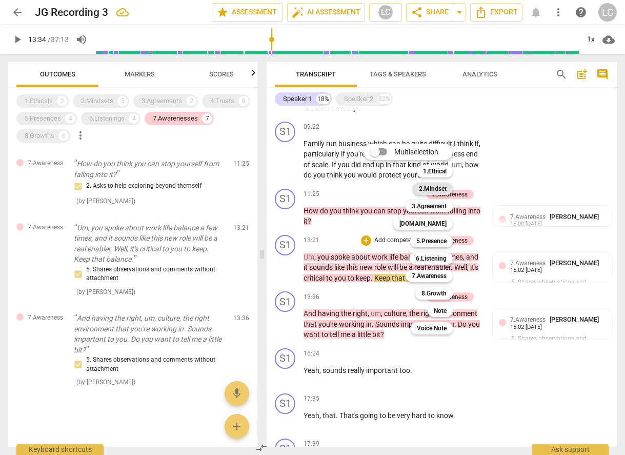
click at [428, 192] on b "2.Mindset" at bounding box center [433, 189] width 28 height 12
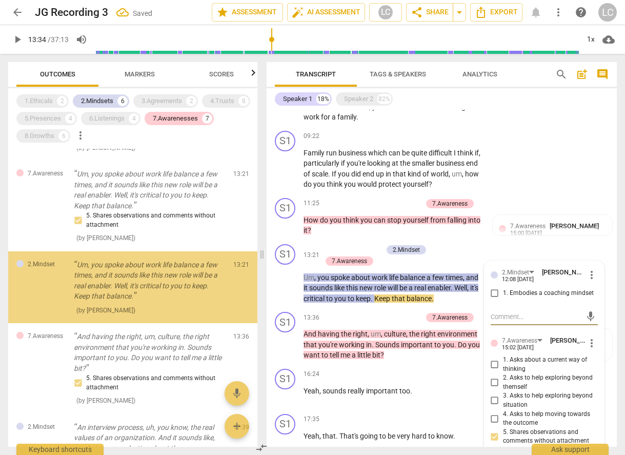
scroll to position [626, 0]
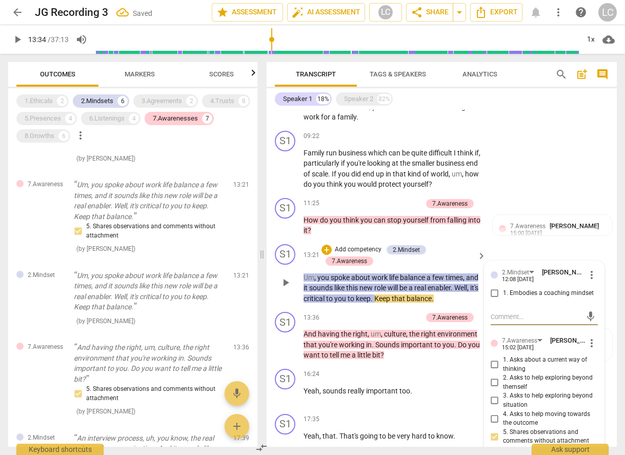
click at [493, 287] on input "1. Embodies a coaching mindset" at bounding box center [495, 293] width 16 height 12
checkbox input "true"
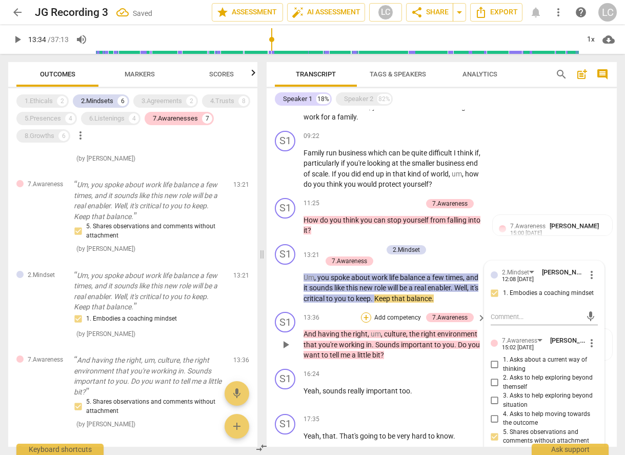
click at [366, 312] on div "+" at bounding box center [366, 317] width 10 height 10
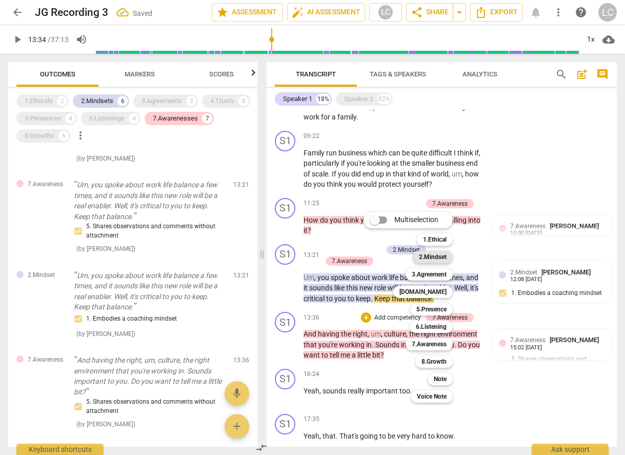
click at [434, 257] on b "2.Mindset" at bounding box center [433, 257] width 28 height 12
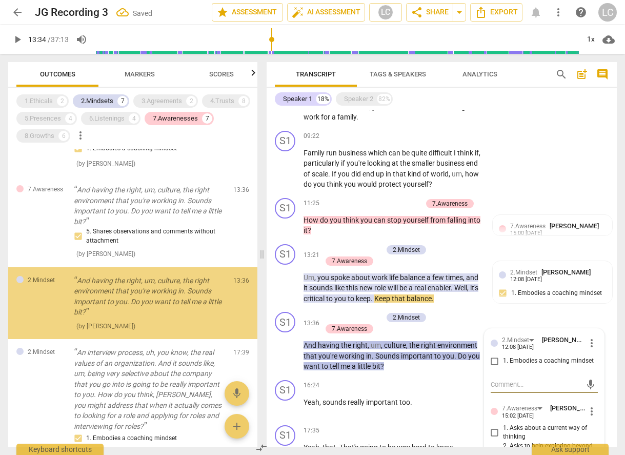
scroll to position [801, 0]
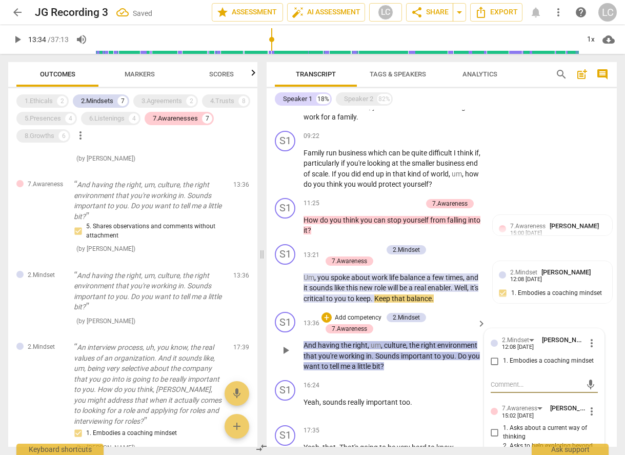
click at [494, 355] on input "1. Embodies a coaching mindset" at bounding box center [495, 361] width 16 height 12
checkbox input "true"
click at [461, 357] on p "And having the right , um , culture , the right environment that you're working…" at bounding box center [392, 356] width 177 height 32
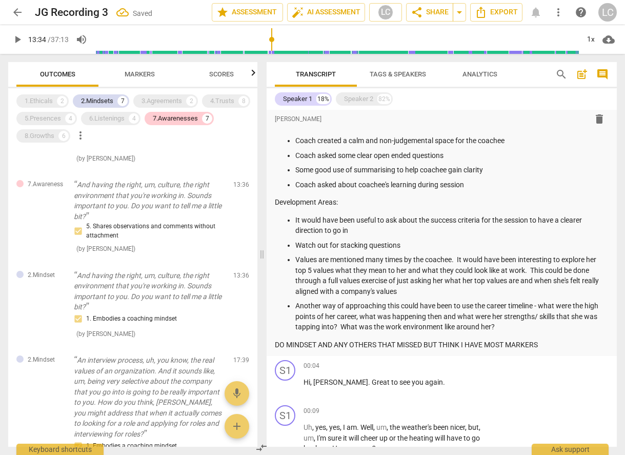
scroll to position [0, 0]
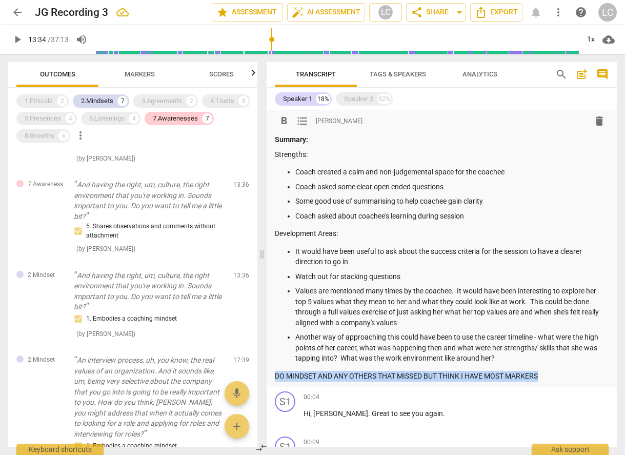
drag, startPoint x: 275, startPoint y: 376, endPoint x: 549, endPoint y: 371, distance: 273.3
click at [549, 371] on p "DO MINDSET AND ANY OTHERS THAT MISSED BUT THINK I HAVE MOST MARKERS" at bounding box center [442, 376] width 334 height 11
click at [508, 10] on span "Export" at bounding box center [496, 12] width 43 height 12
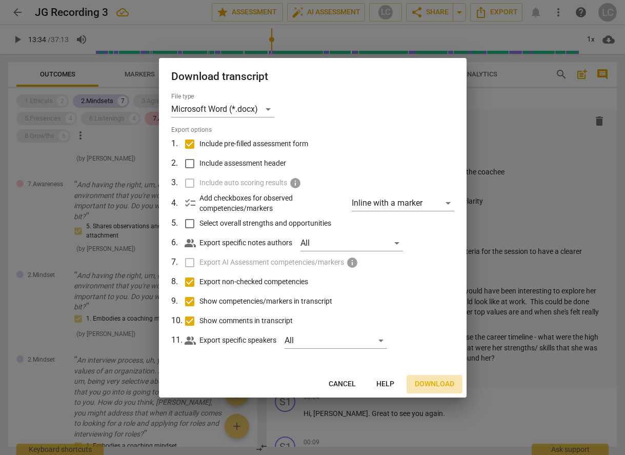
click at [434, 386] on span "Download" at bounding box center [434, 384] width 39 height 10
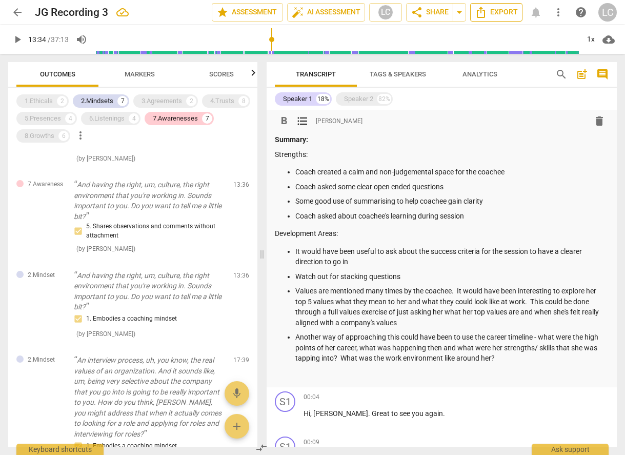
click at [477, 15] on icon "Export" at bounding box center [481, 12] width 8 height 11
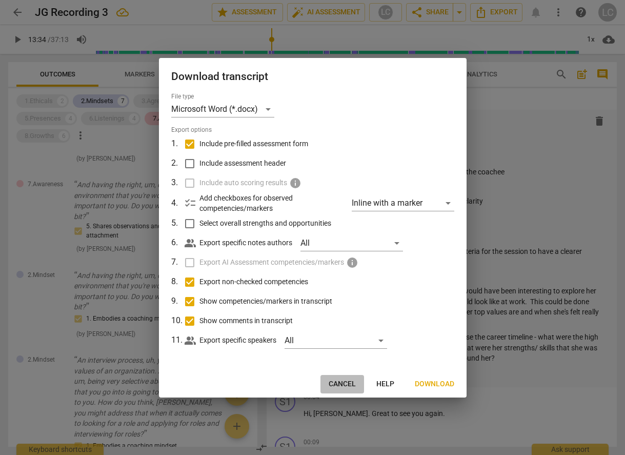
click at [348, 381] on span "Cancel" at bounding box center [342, 384] width 27 height 10
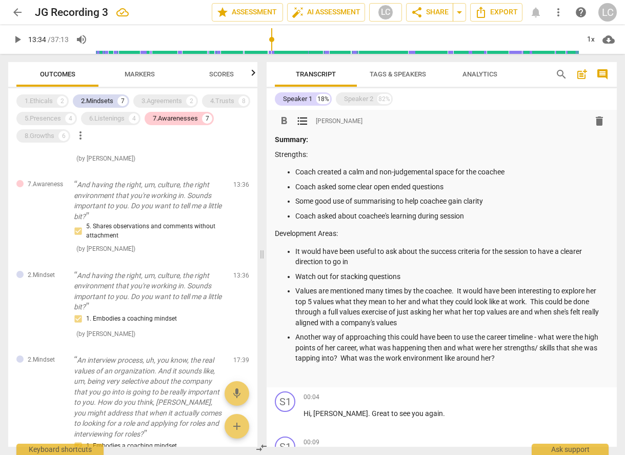
click at [20, 12] on span "arrow_back" at bounding box center [17, 12] width 12 height 12
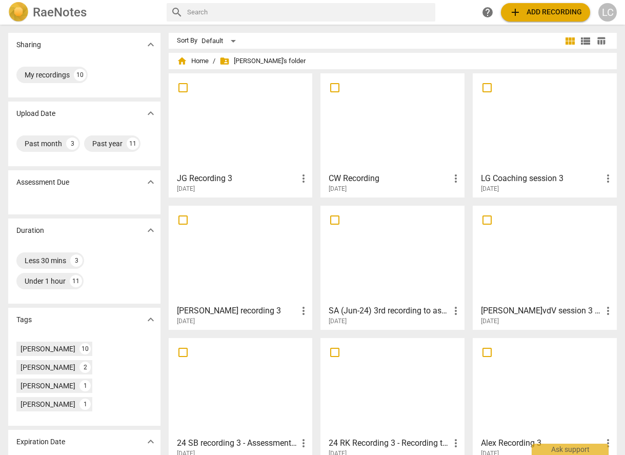
click at [257, 132] on div at bounding box center [240, 122] width 137 height 91
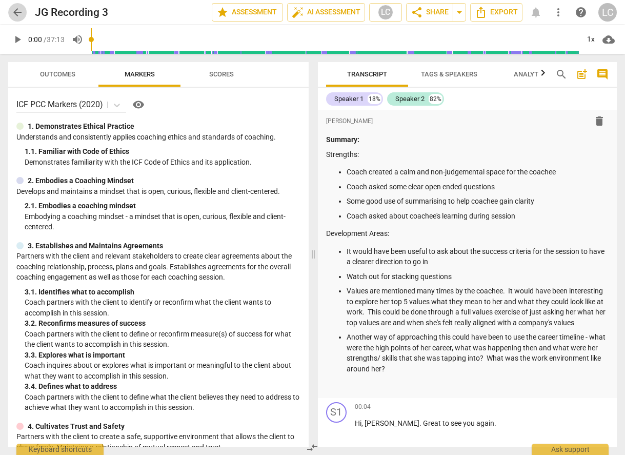
click at [21, 11] on span "arrow_back" at bounding box center [17, 12] width 12 height 12
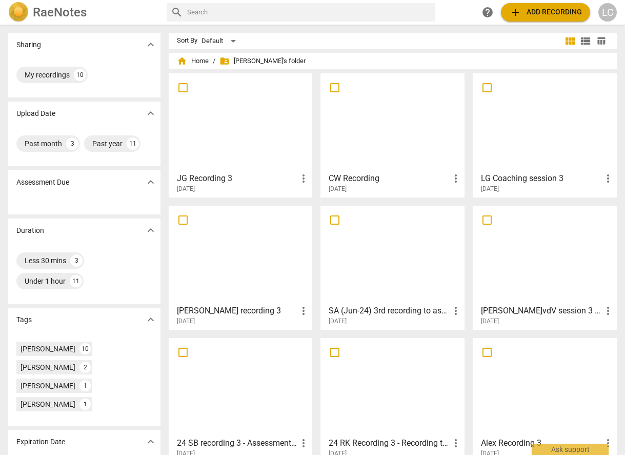
click at [370, 133] on div at bounding box center [392, 122] width 137 height 91
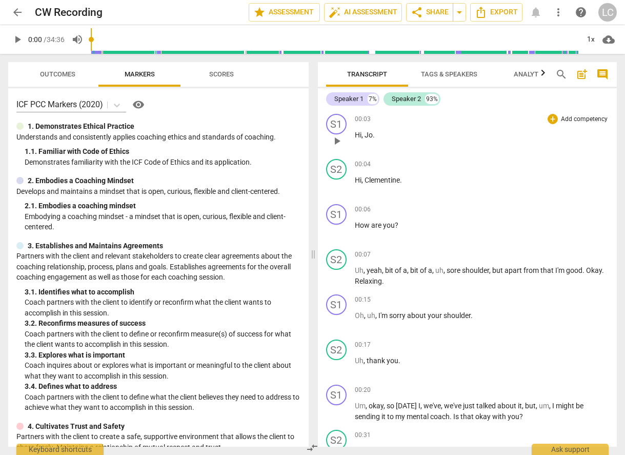
click at [334, 141] on span "play_arrow" at bounding box center [337, 141] width 12 height 12
click at [589, 41] on div "1x" at bounding box center [590, 39] width 19 height 16
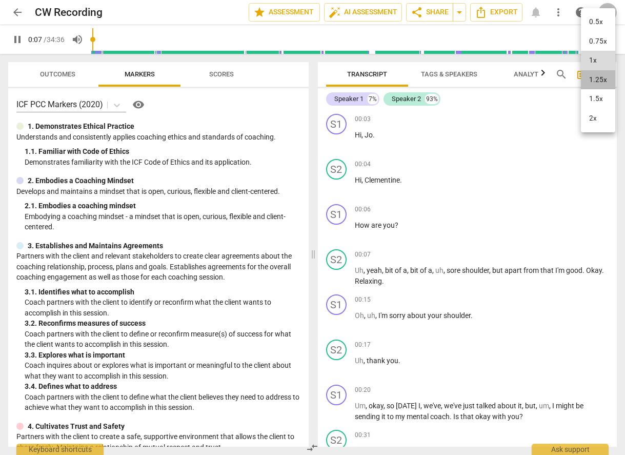
click at [594, 77] on li "1.25x" at bounding box center [598, 79] width 34 height 19
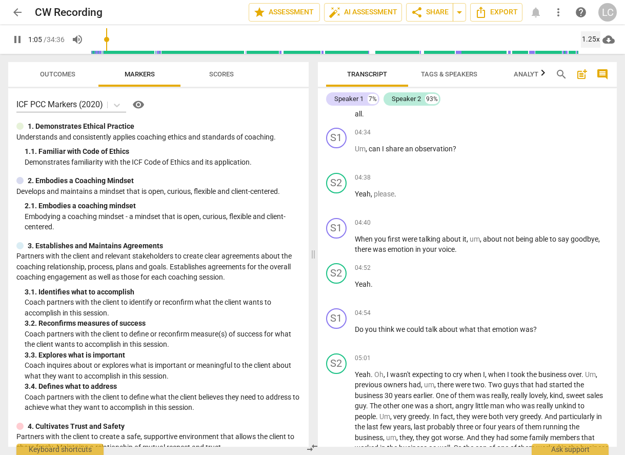
scroll to position [843, 0]
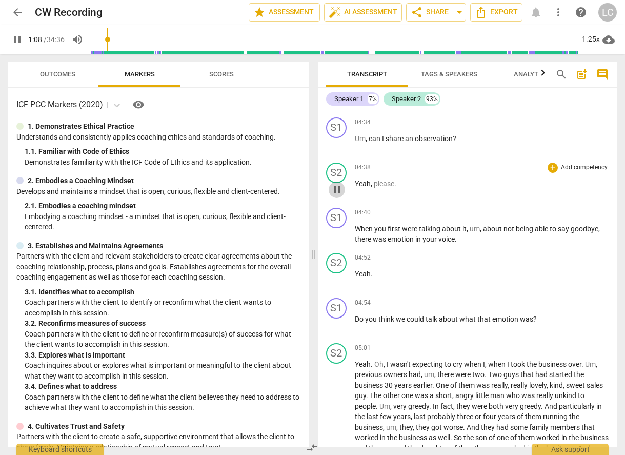
click at [338, 192] on span "pause" at bounding box center [337, 190] width 12 height 12
type input "69"
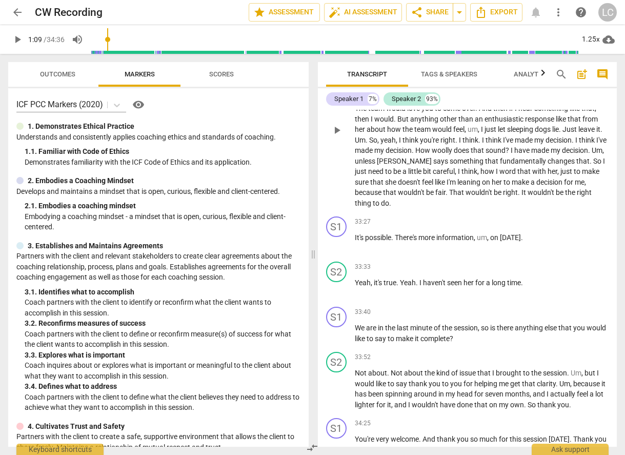
scroll to position [3469, 0]
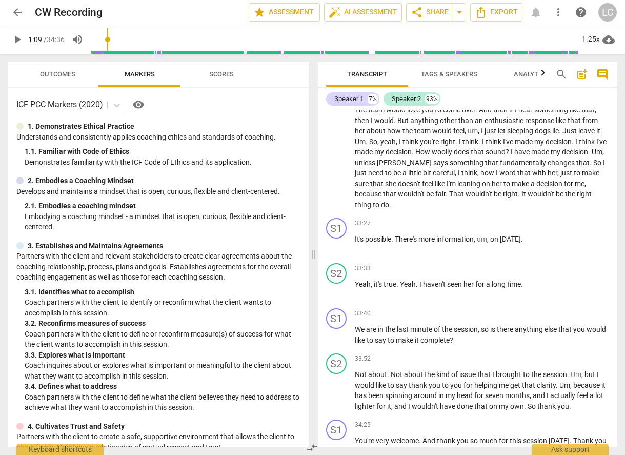
click at [349, 92] on div "Speaker 1 7% Speaker 2 93%" at bounding box center [467, 98] width 283 height 17
click at [353, 98] on div "Speaker 1" at bounding box center [348, 99] width 29 height 10
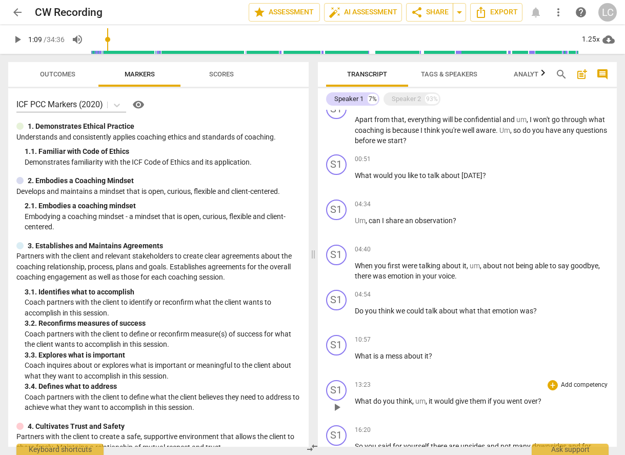
scroll to position [0, 0]
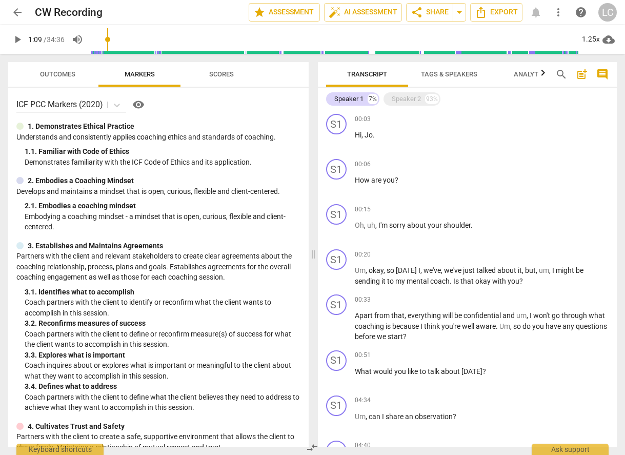
click at [18, 14] on span "arrow_back" at bounding box center [17, 12] width 12 height 12
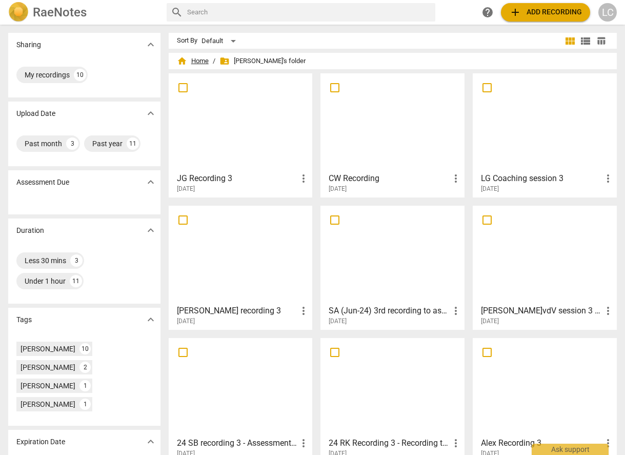
click at [204, 62] on span "home Home" at bounding box center [193, 61] width 32 height 10
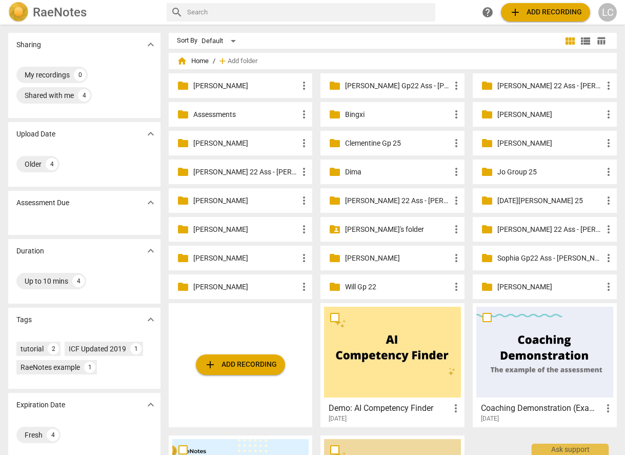
click at [351, 145] on p "Clementine Gp 25" at bounding box center [397, 143] width 105 height 11
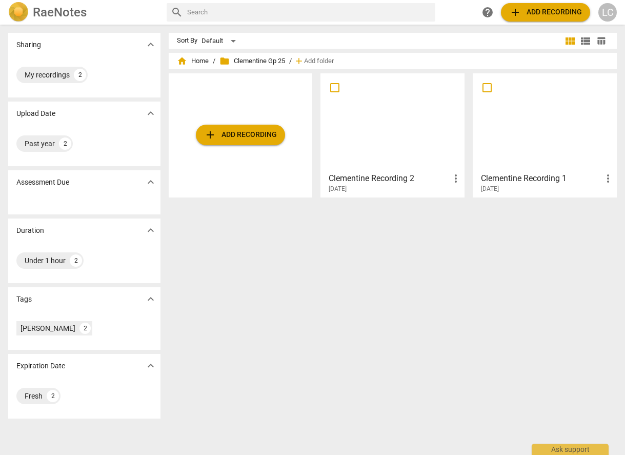
click at [356, 145] on div at bounding box center [392, 122] width 137 height 91
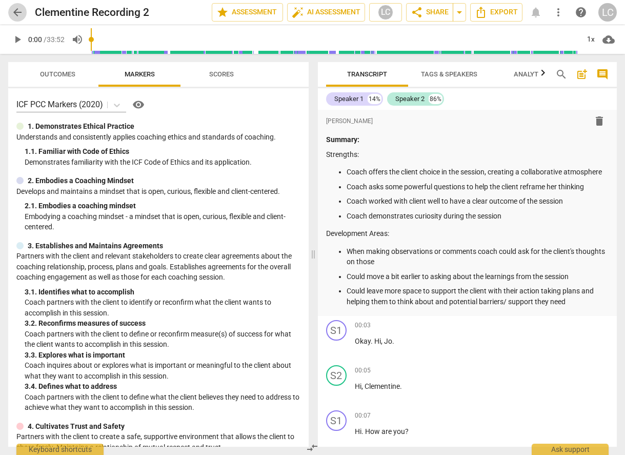
click at [17, 13] on span "arrow_back" at bounding box center [17, 12] width 12 height 12
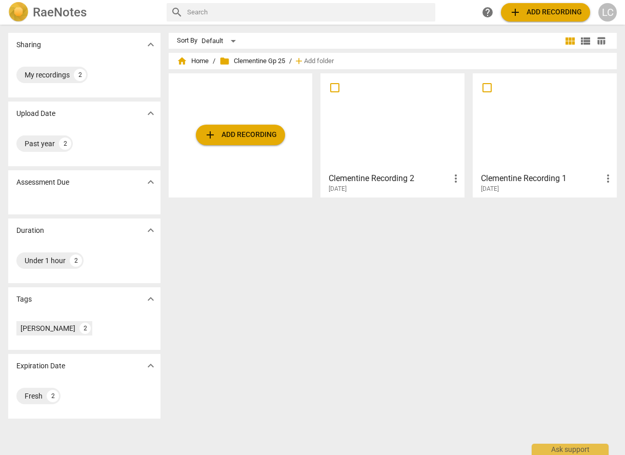
click at [495, 149] on div at bounding box center [544, 122] width 137 height 91
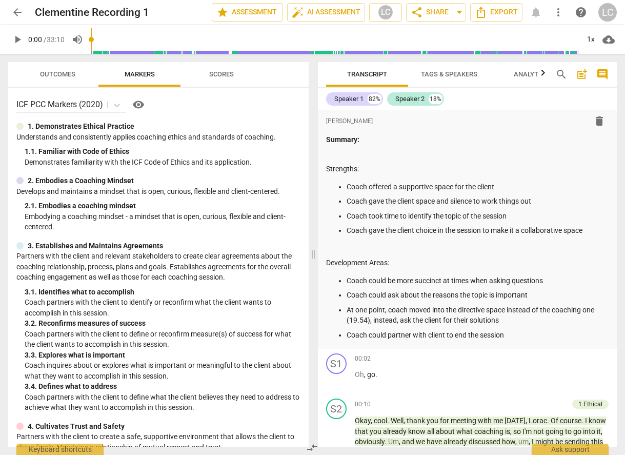
click at [17, 11] on span "arrow_back" at bounding box center [17, 12] width 12 height 12
